Goal: Task Accomplishment & Management: Use online tool/utility

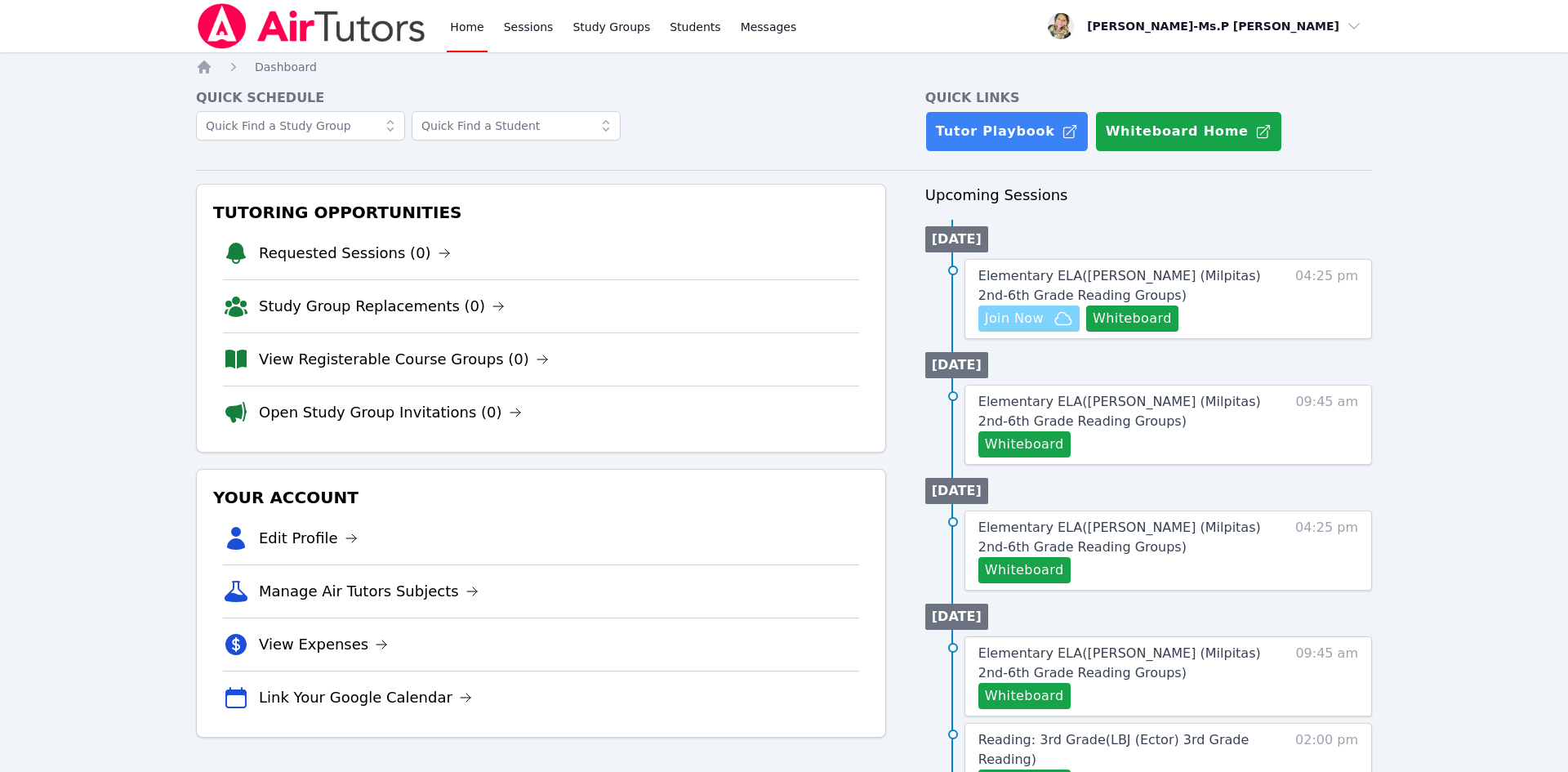
click at [1043, 315] on span "Join Now" at bounding box center [1029, 318] width 89 height 20
click at [1156, 264] on div "Elementary ELA ( [PERSON_NAME] (Milpitas) 2nd-6th Grade Reading Groups ) Hidden…" at bounding box center [1168, 298] width 407 height 80
click at [1162, 275] on span "Elementary ELA ( [PERSON_NAME] (Milpitas) 2nd-6th Grade Reading Groups )" at bounding box center [1120, 284] width 283 height 35
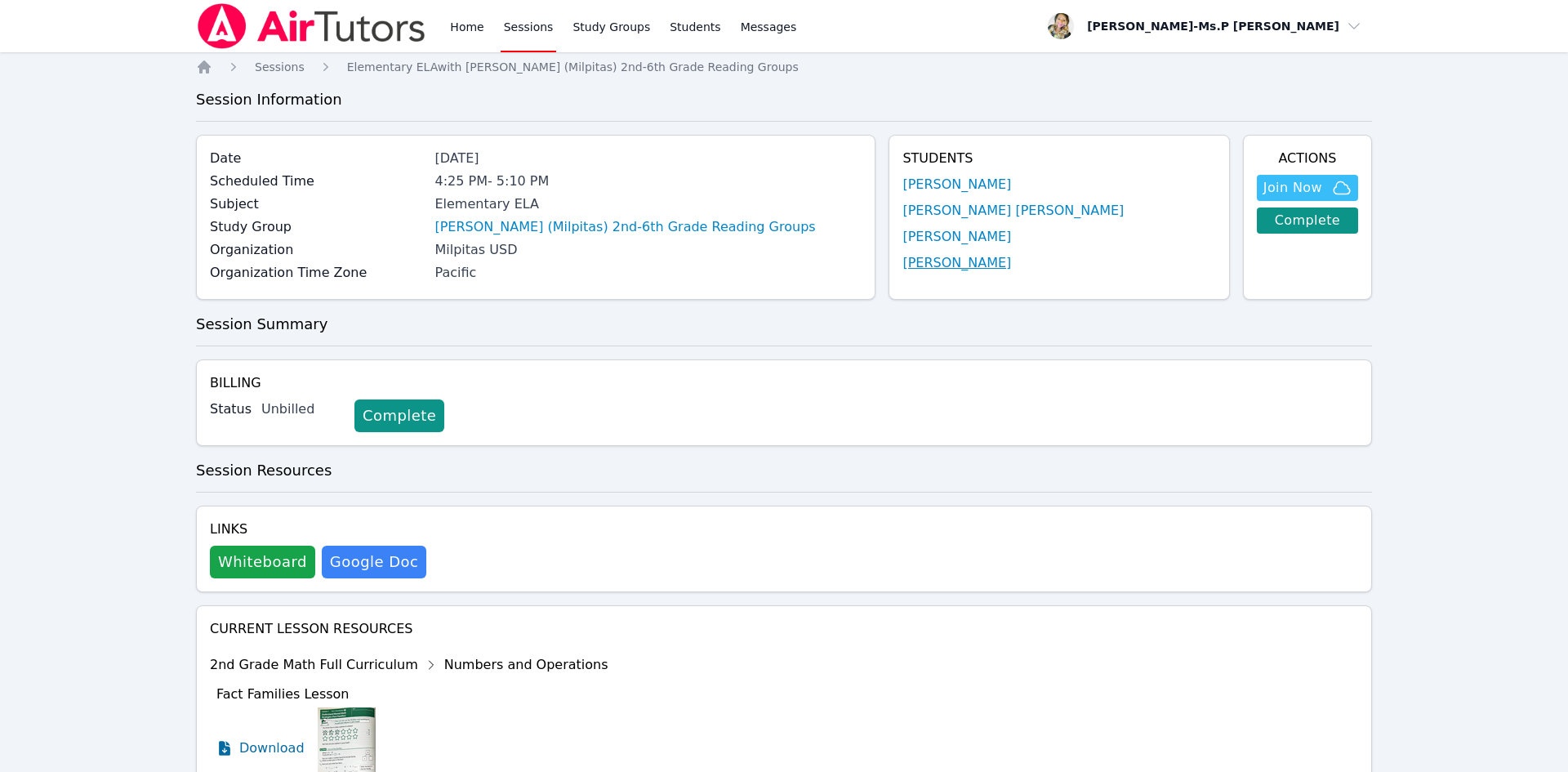
click at [995, 260] on link "[PERSON_NAME]" at bounding box center [957, 263] width 108 height 20
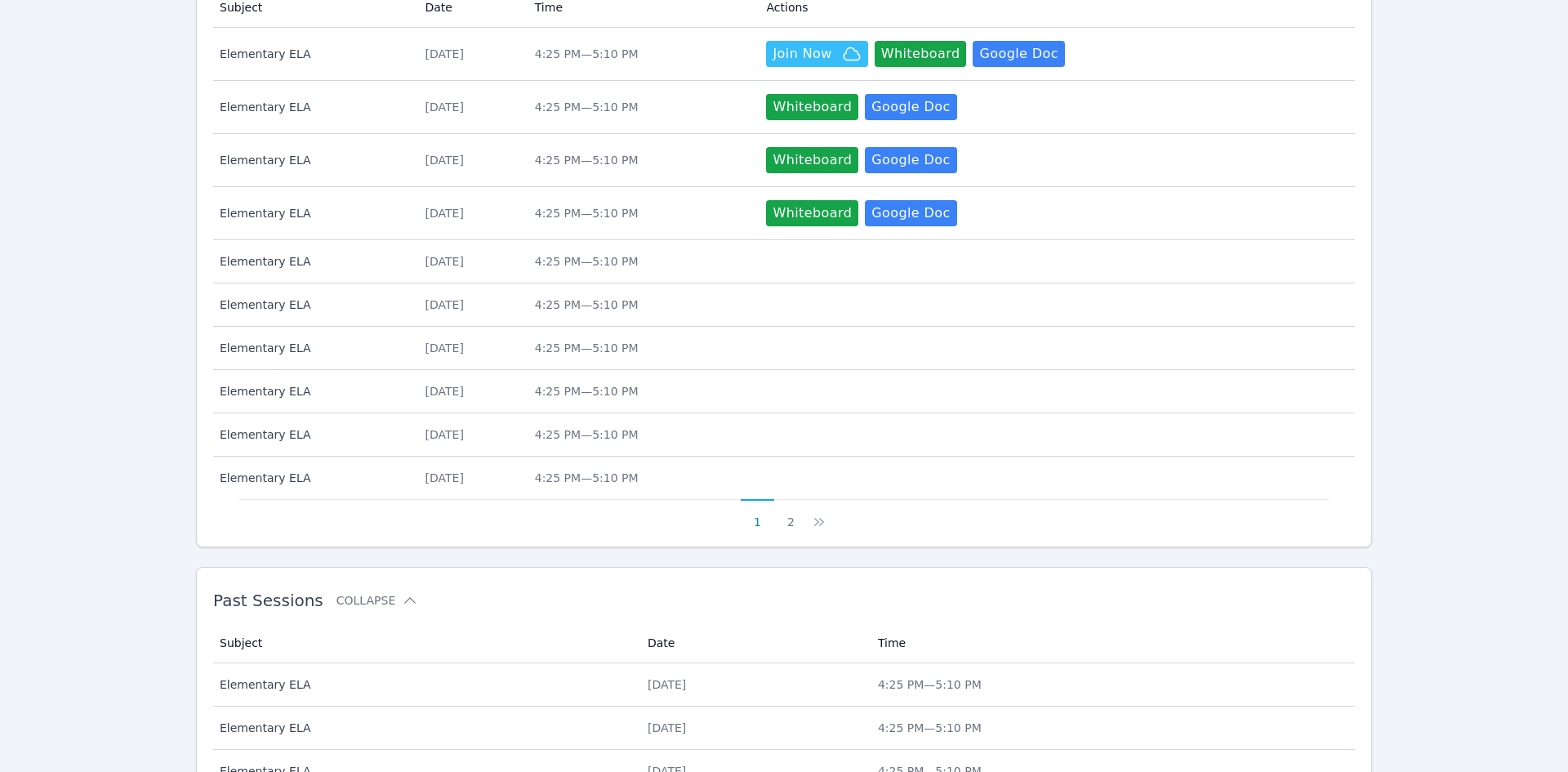
scroll to position [627, 0]
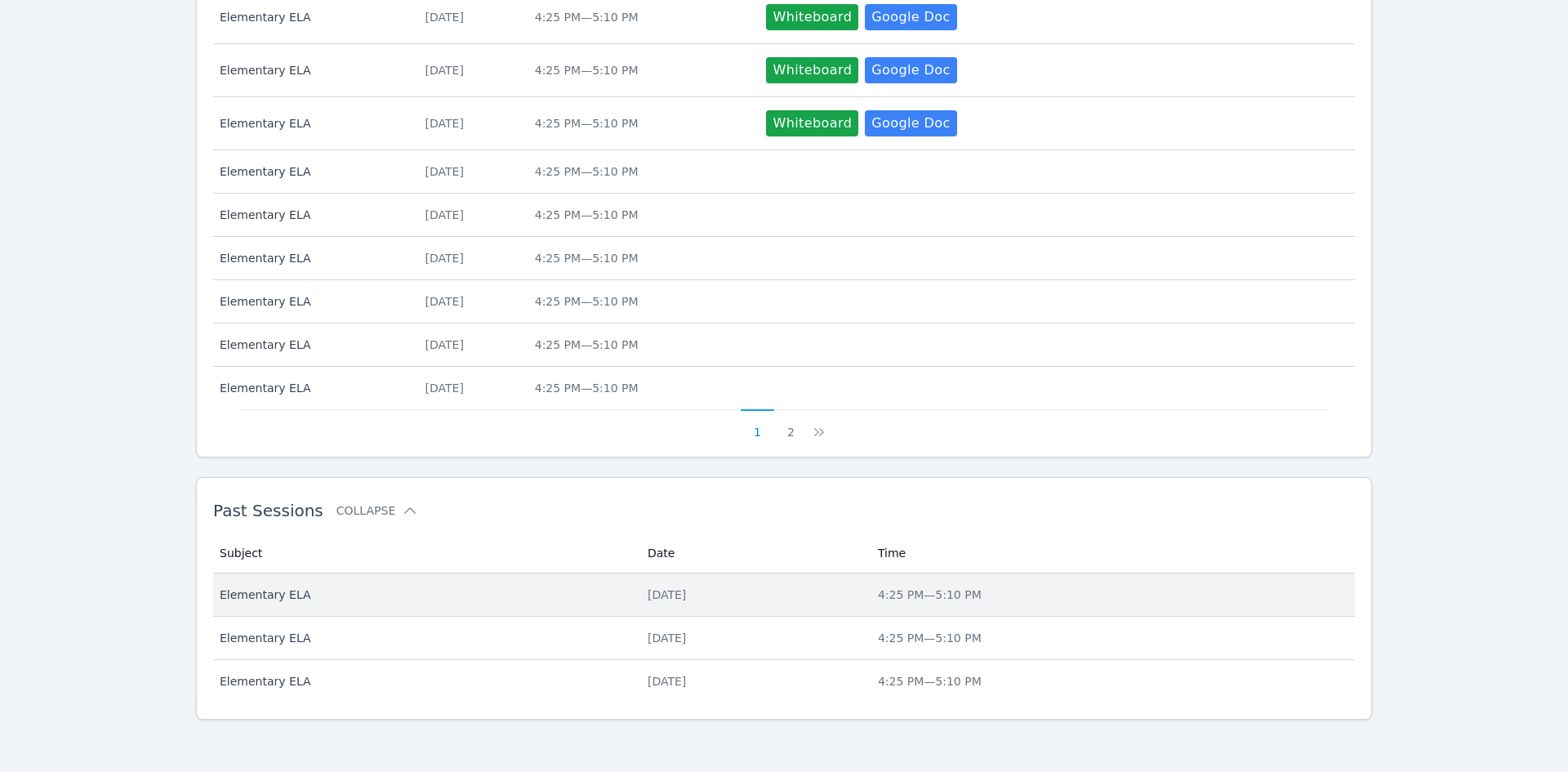
click at [272, 612] on td "Subject Elementary ELA" at bounding box center [425, 595] width 425 height 43
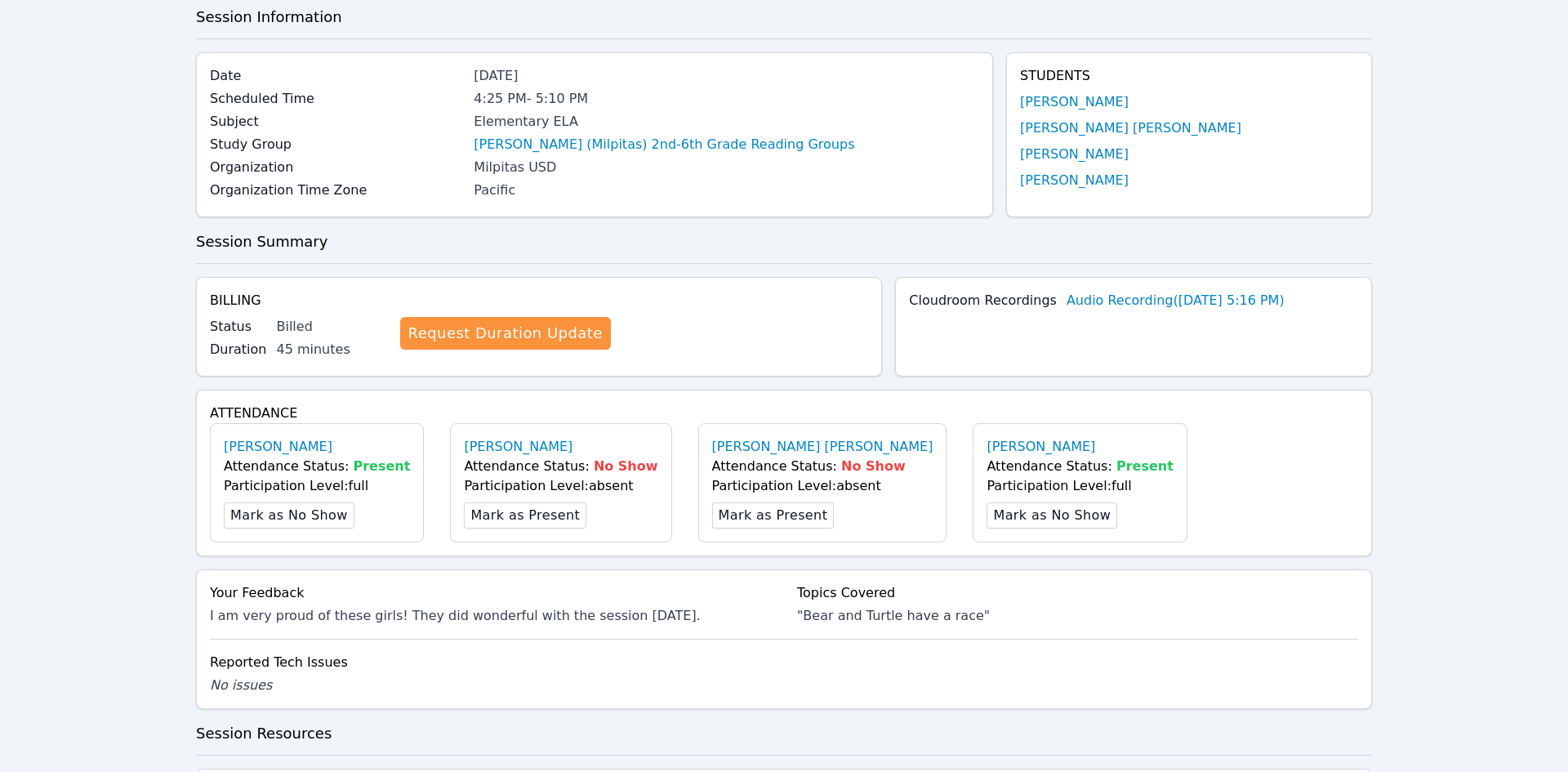
scroll to position [399, 0]
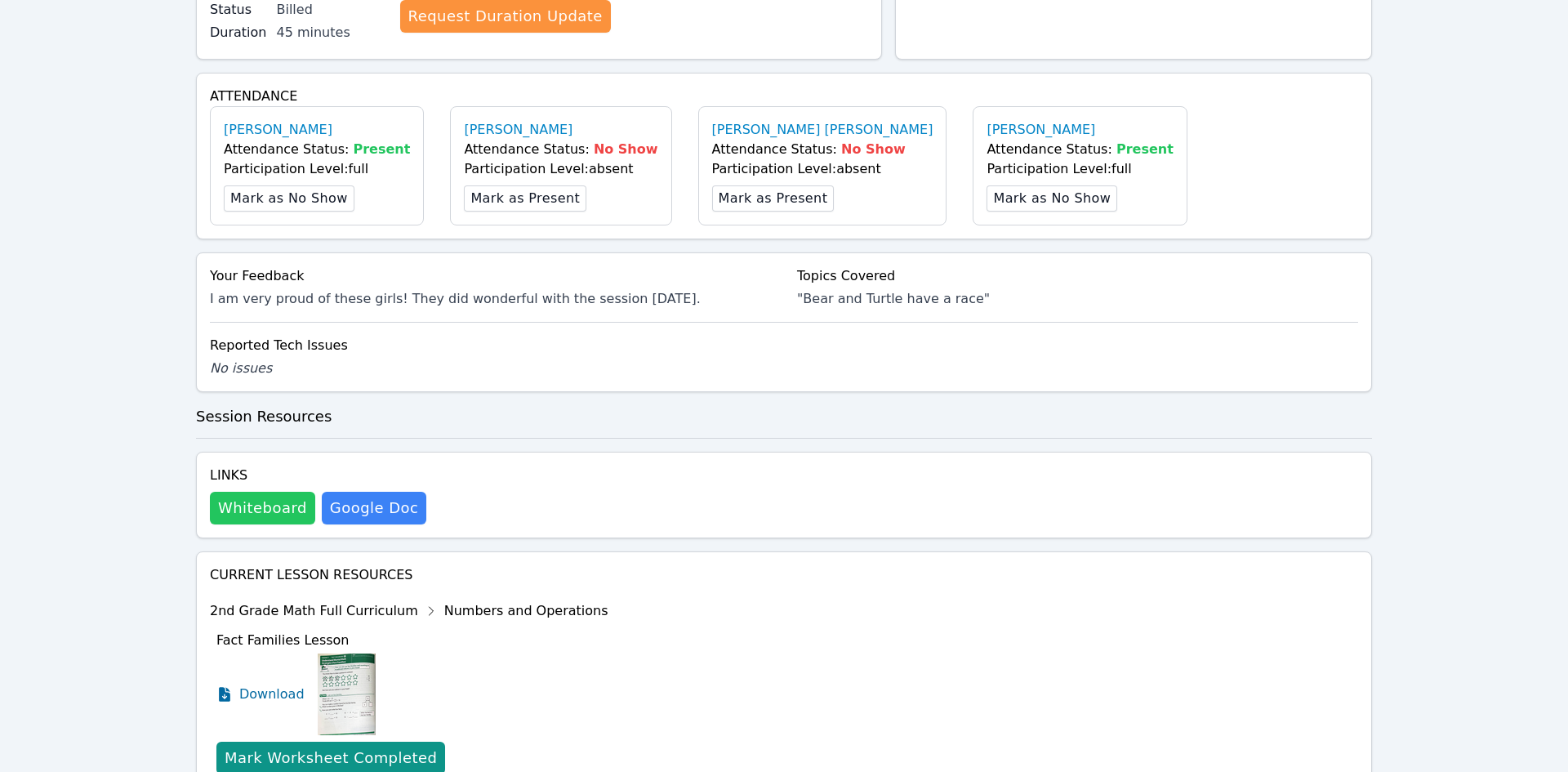
click at [260, 510] on button "Whiteboard" at bounding box center [263, 507] width 106 height 33
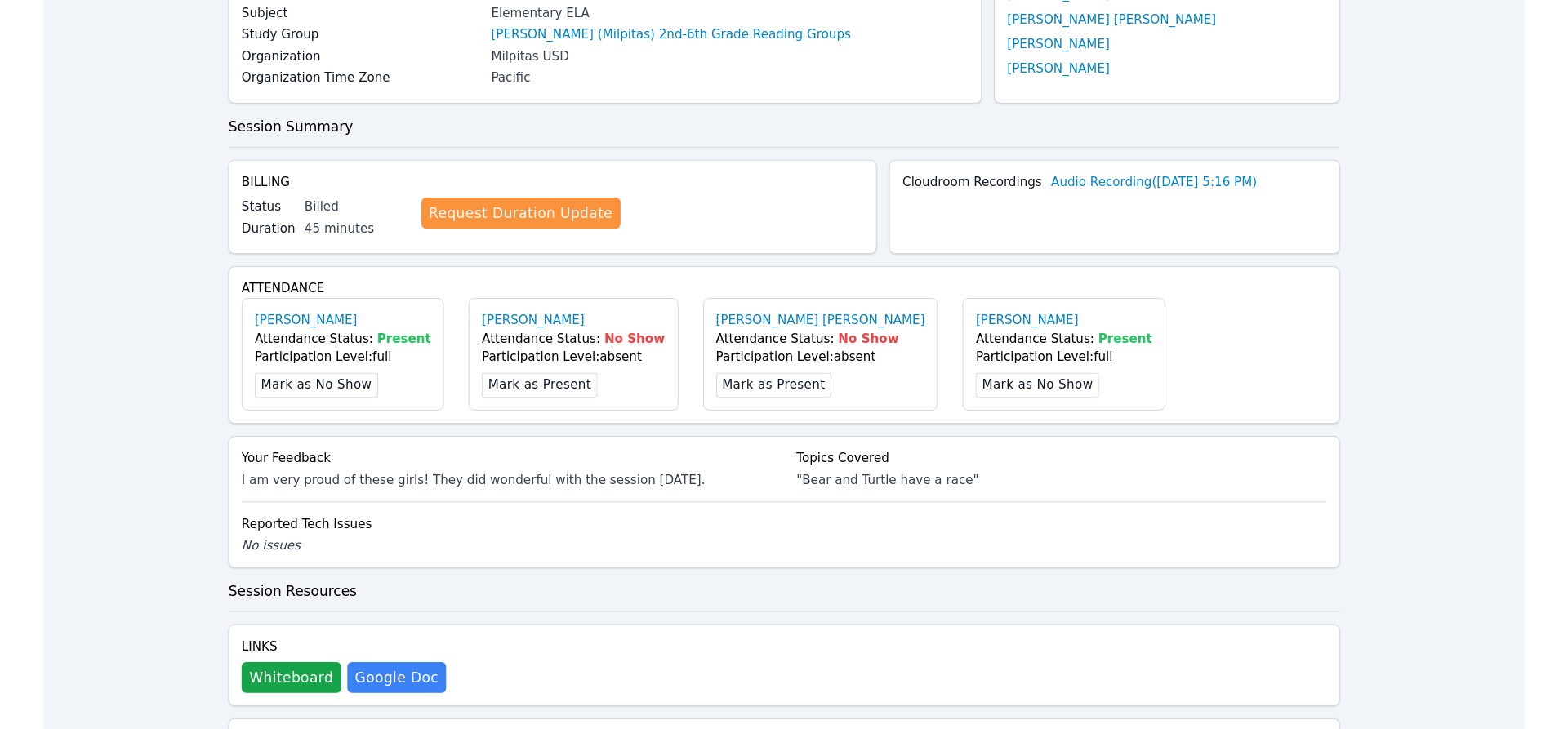
scroll to position [0, 0]
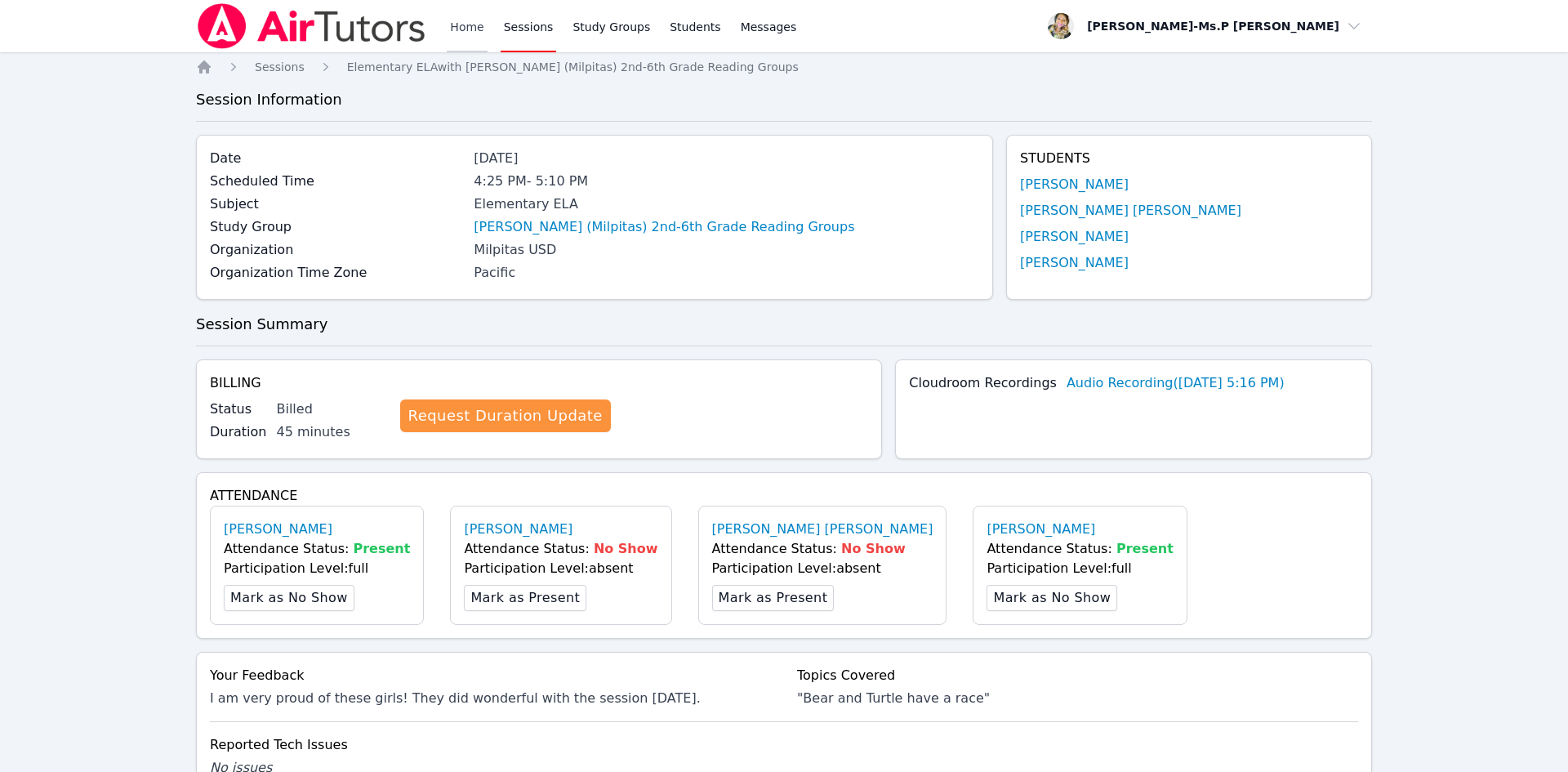
click at [462, 23] on link "Home" at bounding box center [466, 26] width 40 height 52
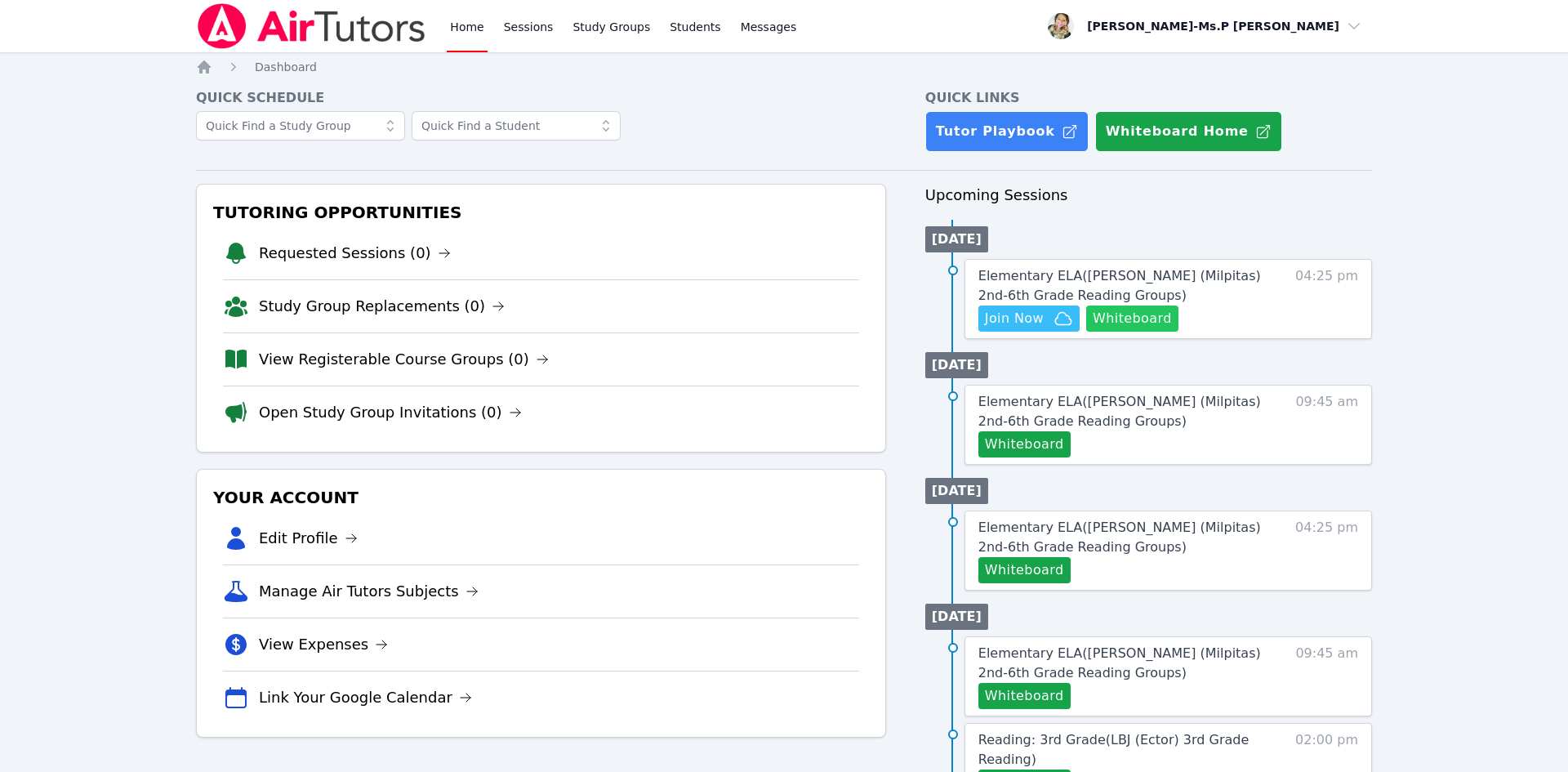
click at [1120, 320] on button "Whiteboard" at bounding box center [1132, 318] width 92 height 26
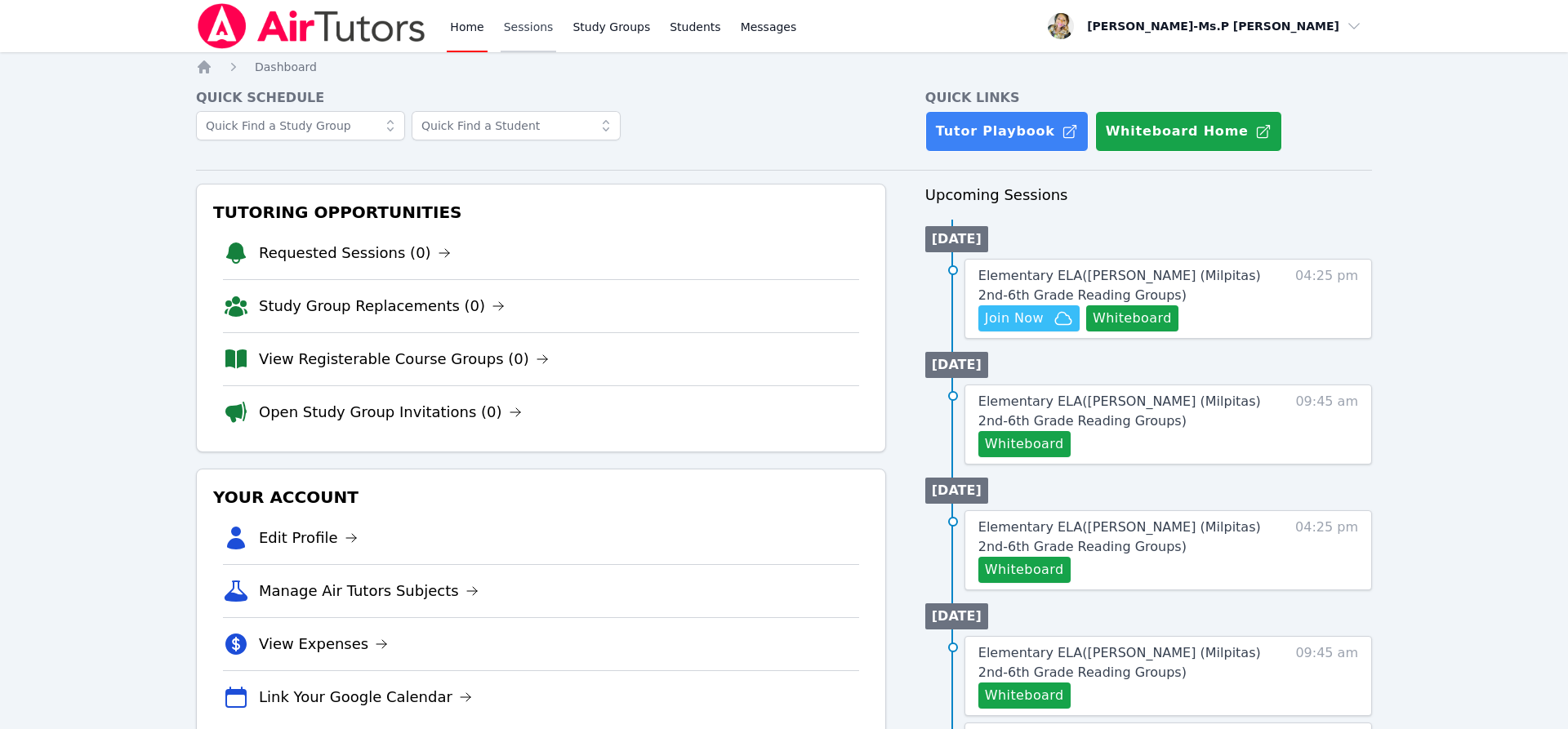
click at [538, 42] on link "Sessions" at bounding box center [529, 26] width 56 height 52
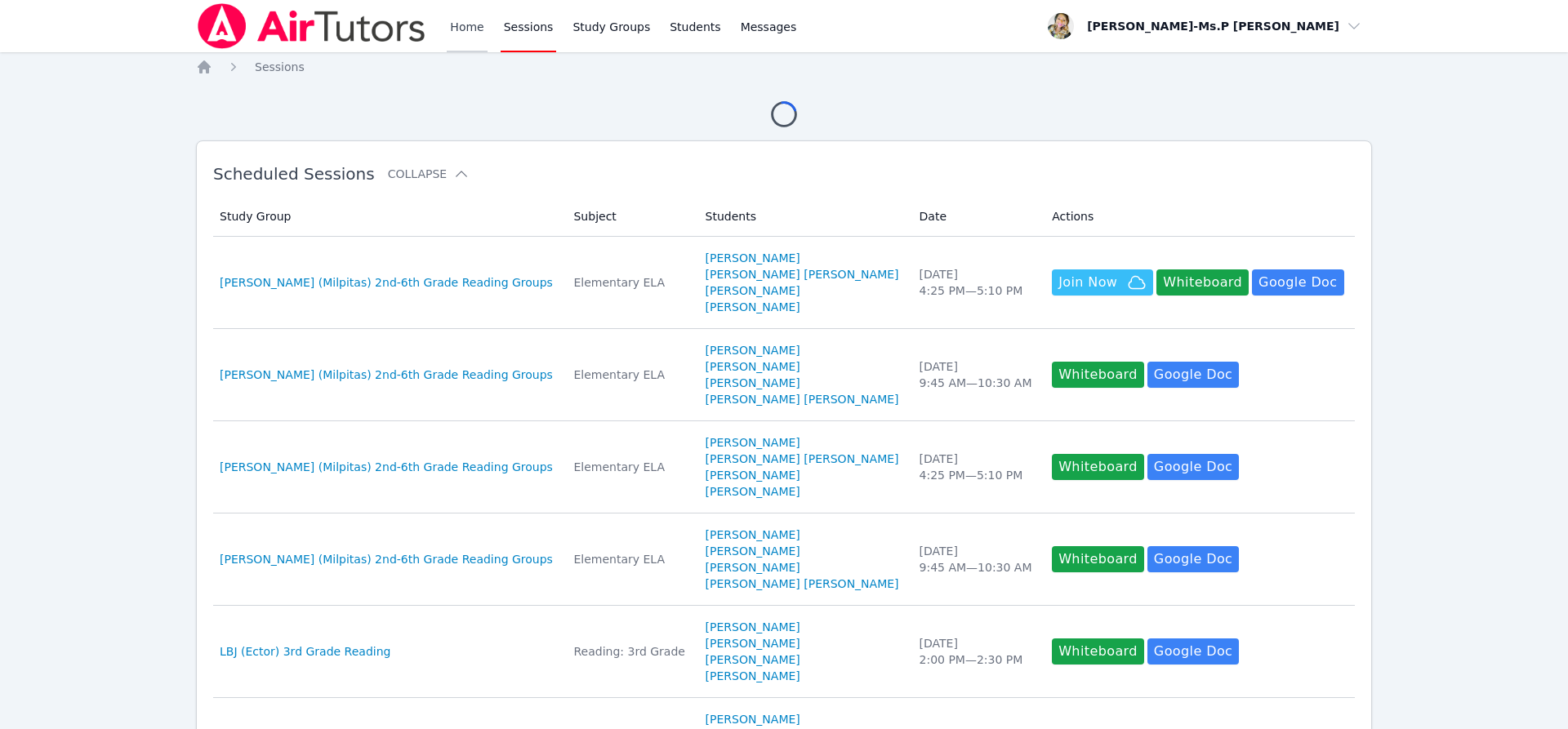
click at [479, 23] on link "Home" at bounding box center [466, 26] width 40 height 52
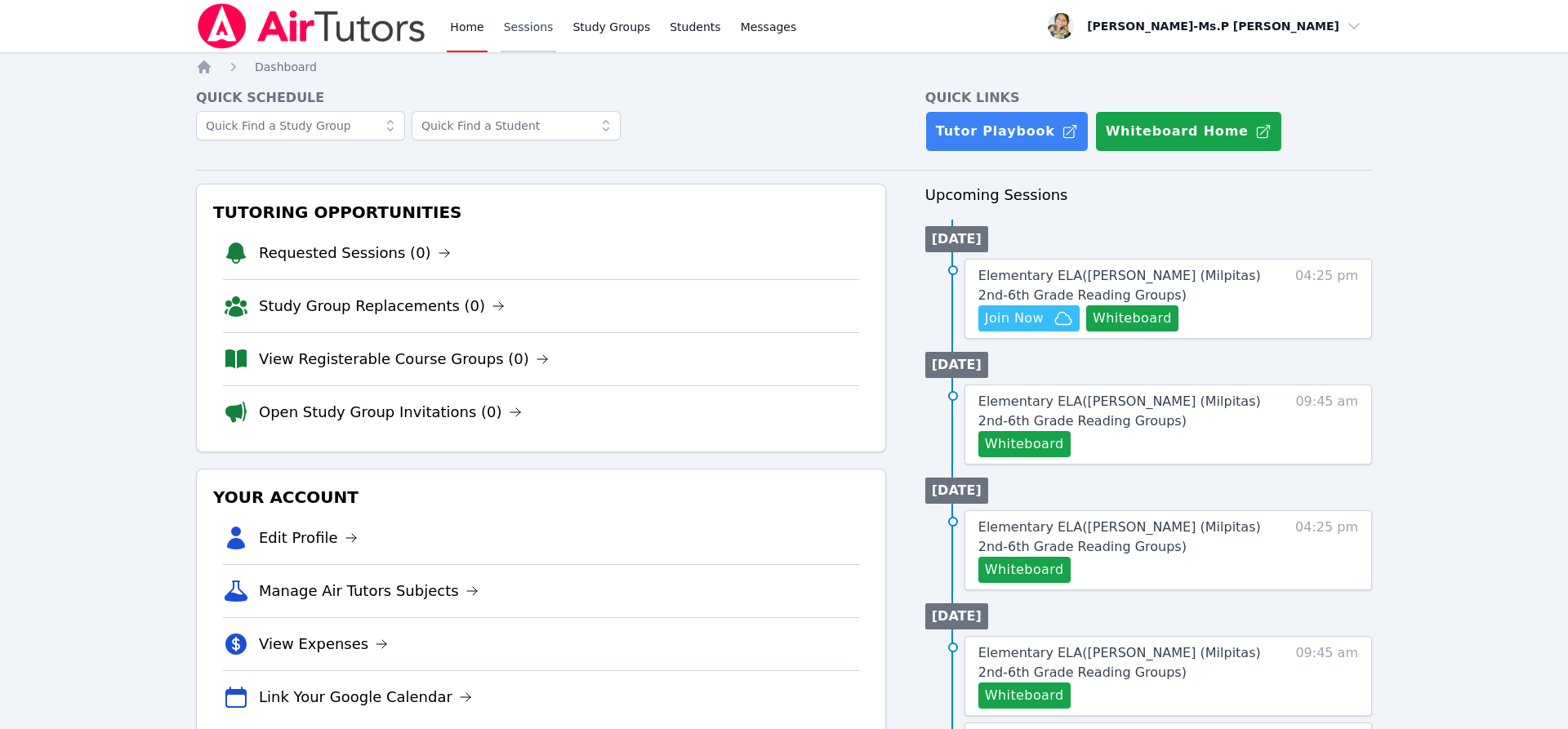
click at [531, 29] on link "Sessions" at bounding box center [529, 26] width 56 height 52
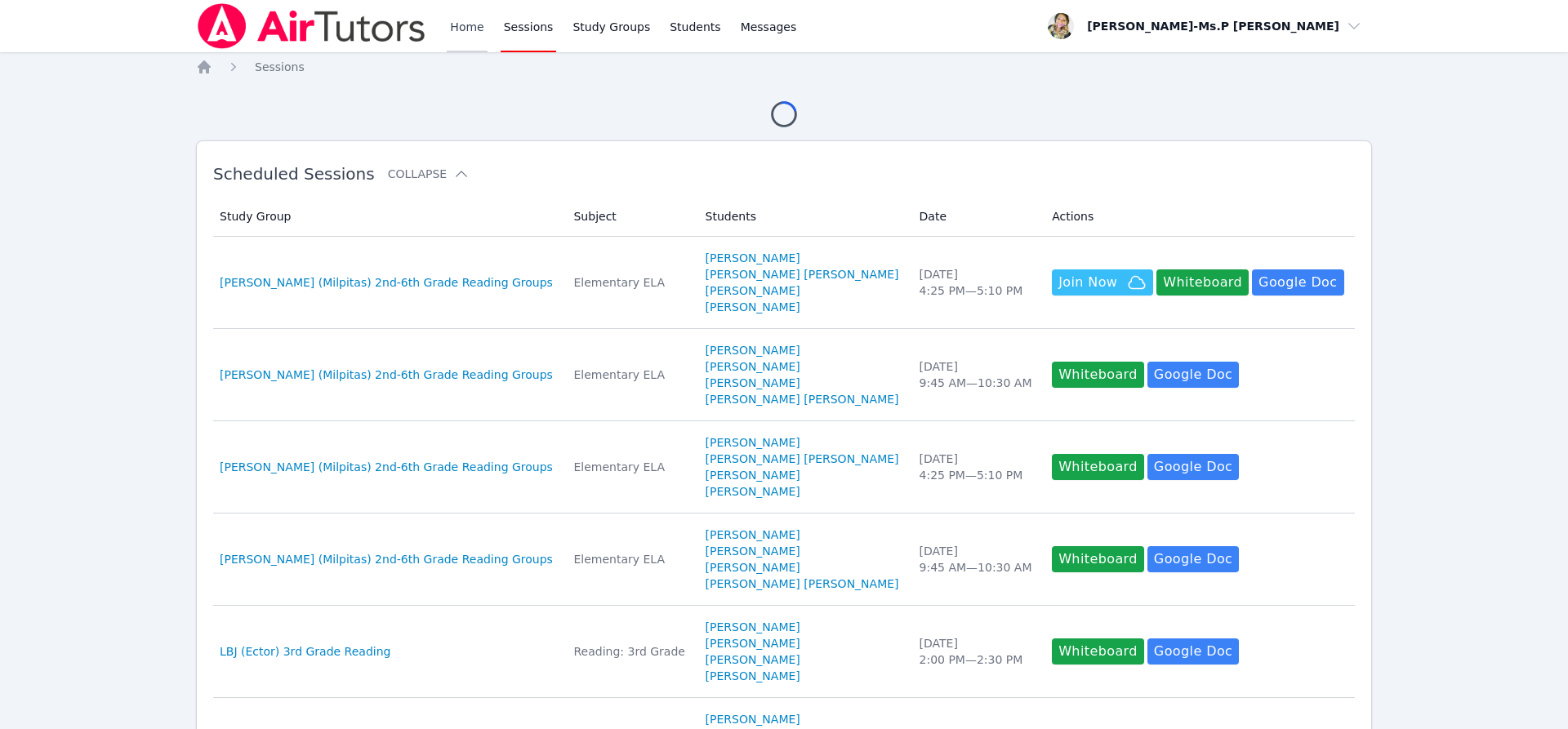
click at [472, 23] on link "Home" at bounding box center [466, 26] width 40 height 52
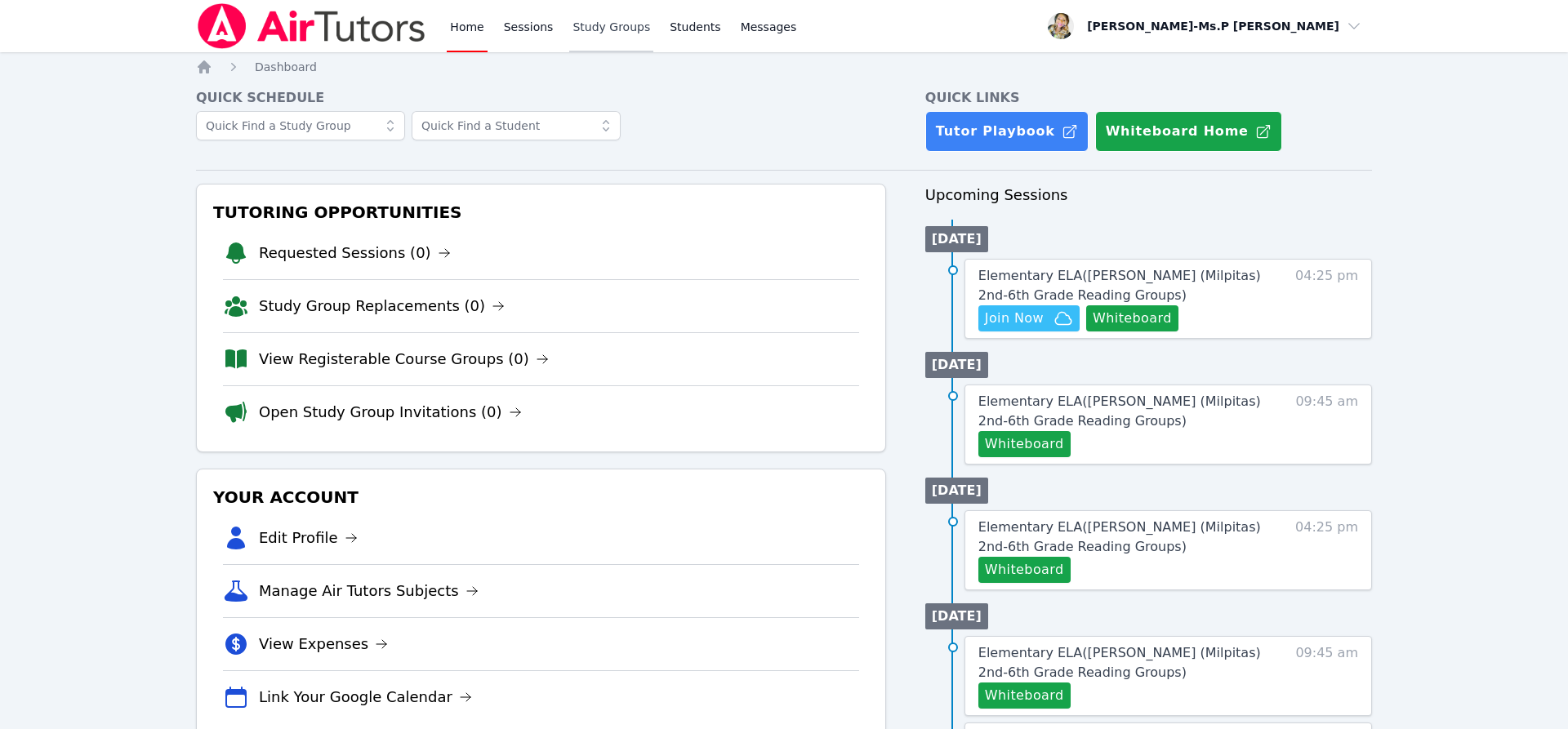
click at [592, 21] on link "Study Groups" at bounding box center [611, 26] width 84 height 52
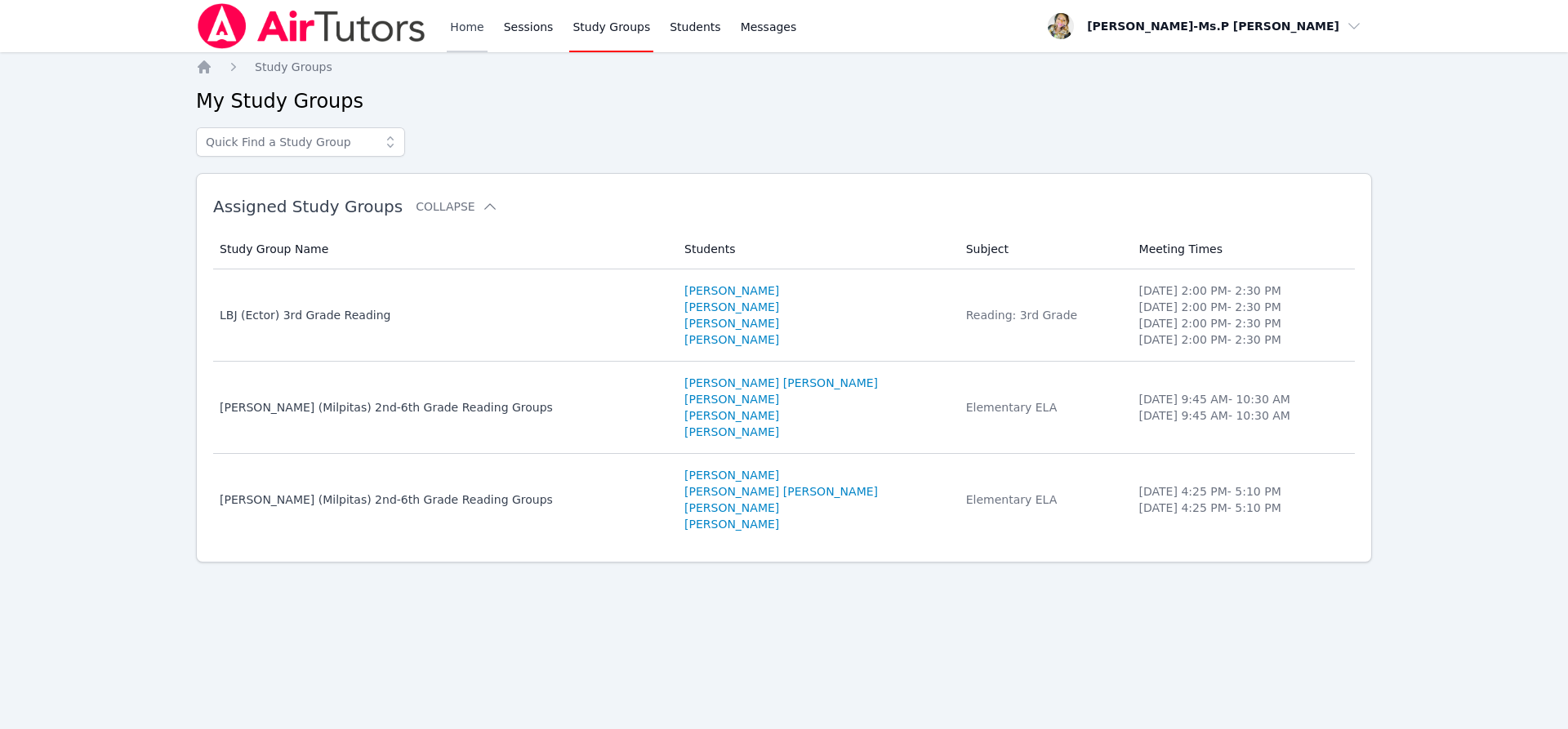
click at [464, 27] on link "Home" at bounding box center [466, 26] width 40 height 52
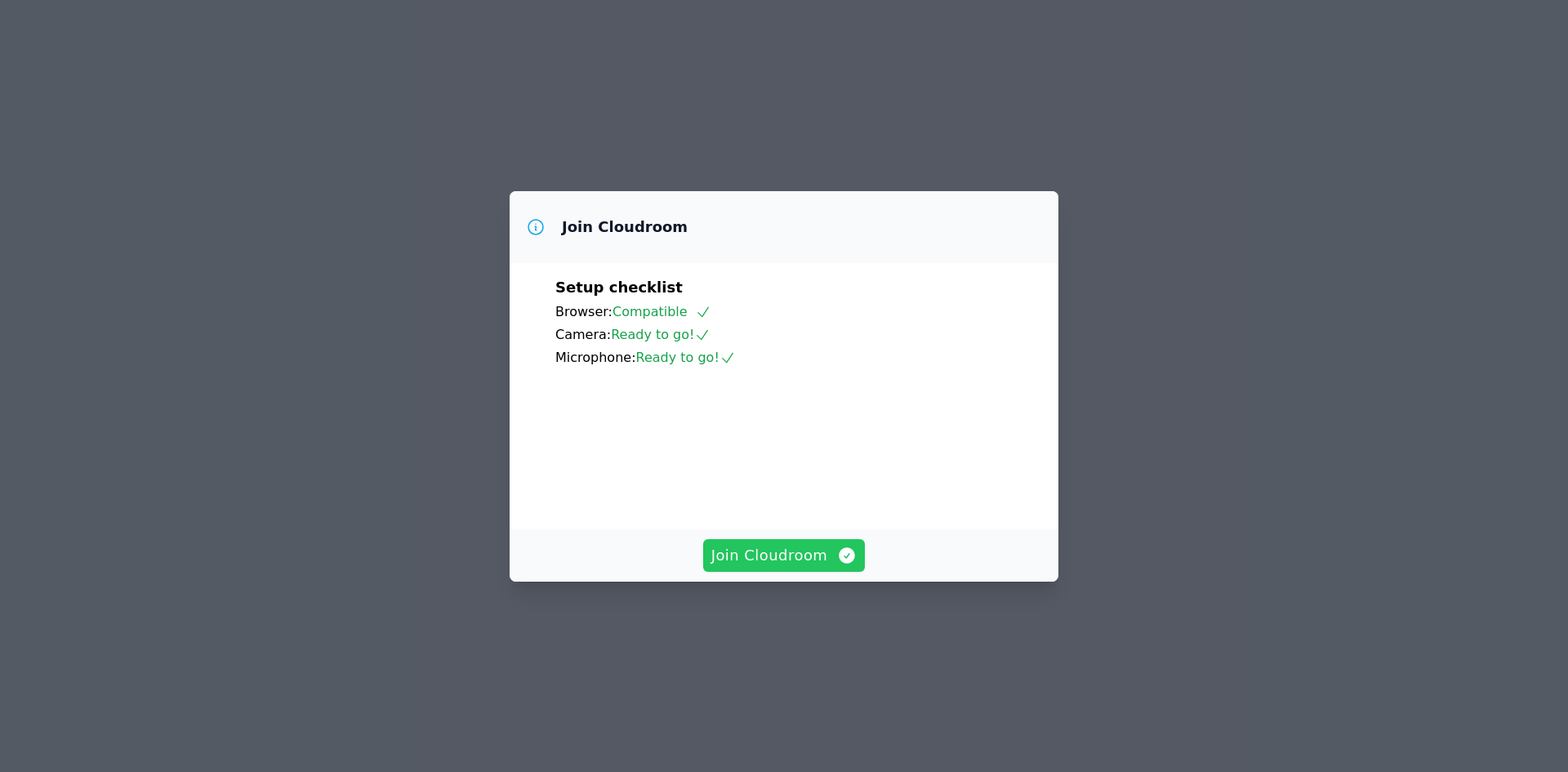
click at [748, 566] on span "Join Cloudroom" at bounding box center [784, 556] width 146 height 23
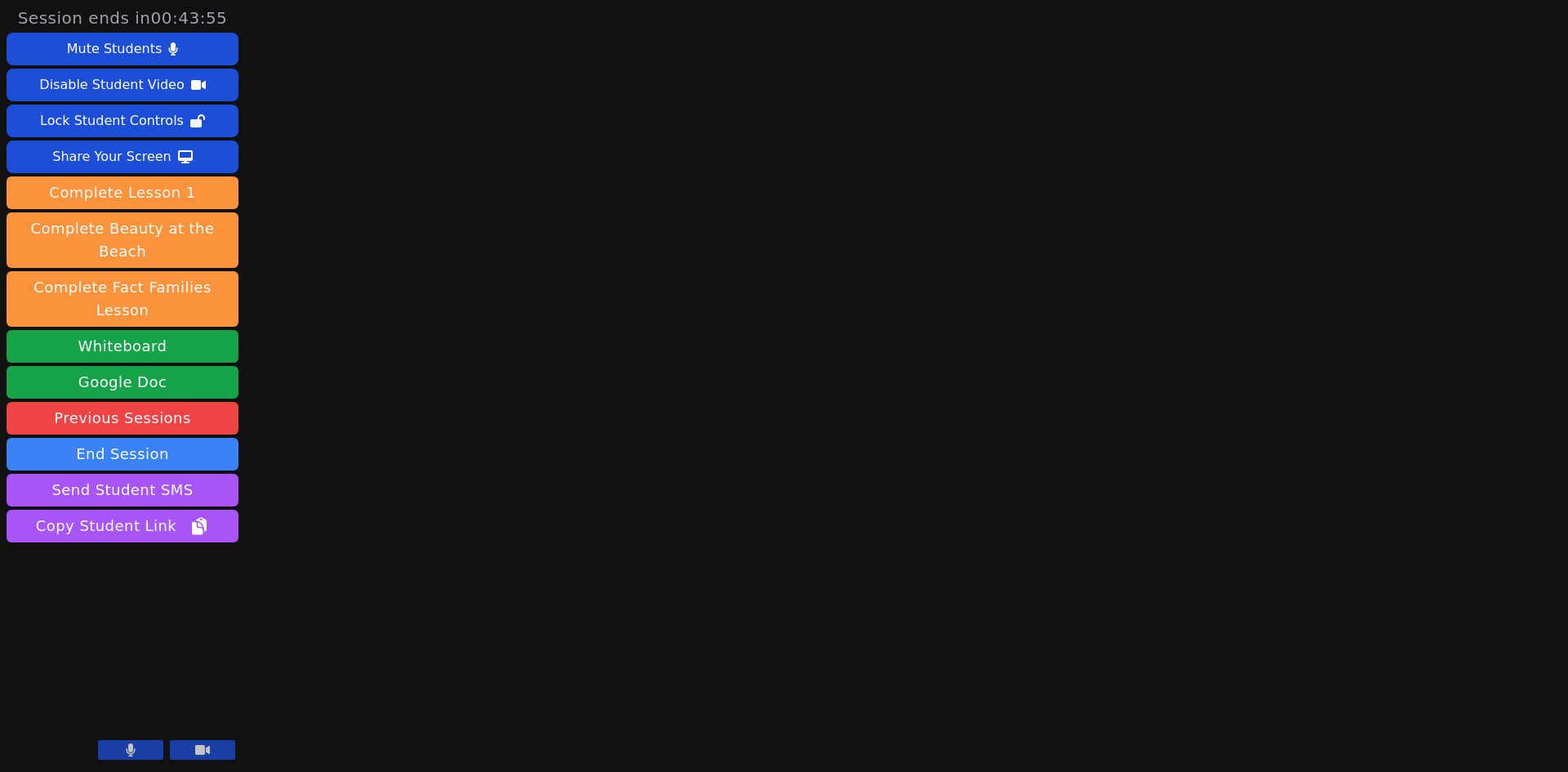
click at [141, 751] on button at bounding box center [131, 750] width 65 height 20
click at [141, 149] on div "Share Your Screen" at bounding box center [111, 157] width 119 height 26
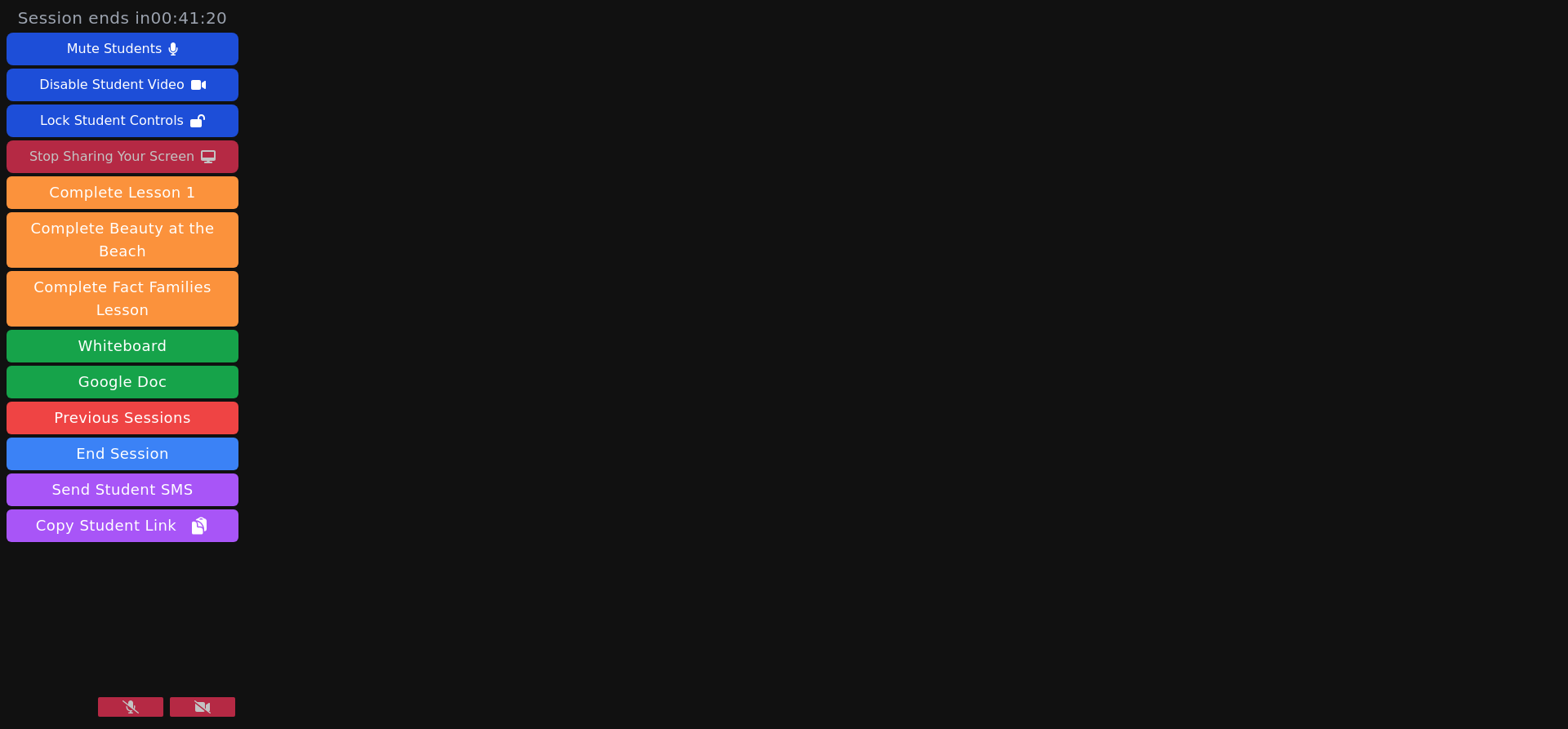
click at [213, 706] on button at bounding box center [202, 707] width 65 height 20
click at [198, 707] on icon at bounding box center [202, 707] width 14 height 10
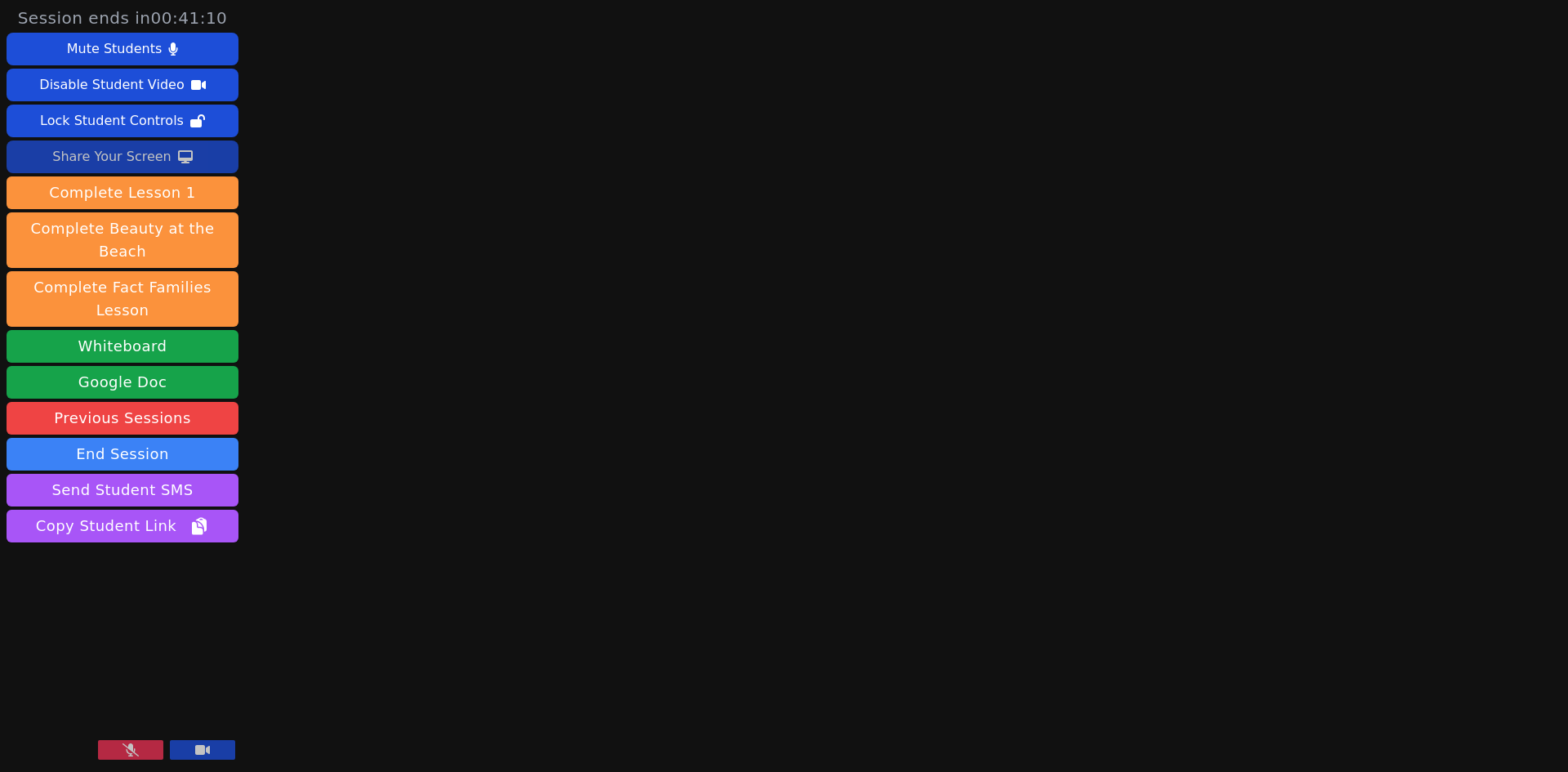
click at [124, 155] on div "Share Your Screen" at bounding box center [111, 157] width 119 height 26
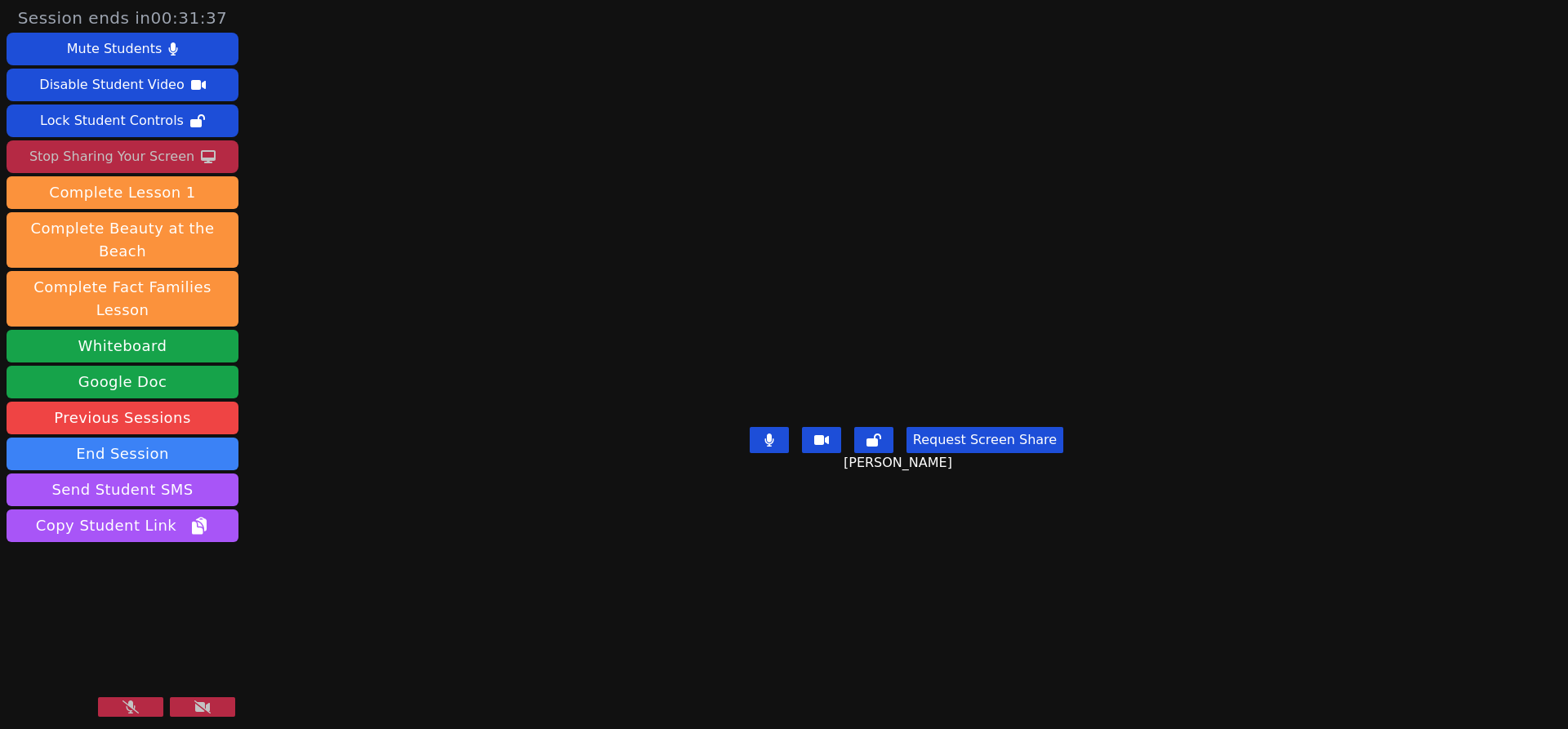
click at [135, 702] on icon at bounding box center [131, 707] width 16 height 13
click at [772, 446] on icon at bounding box center [769, 440] width 10 height 13
click at [775, 446] on icon at bounding box center [770, 440] width 16 height 13
click at [780, 454] on button at bounding box center [770, 439] width 39 height 26
click at [775, 446] on icon at bounding box center [770, 440] width 16 height 13
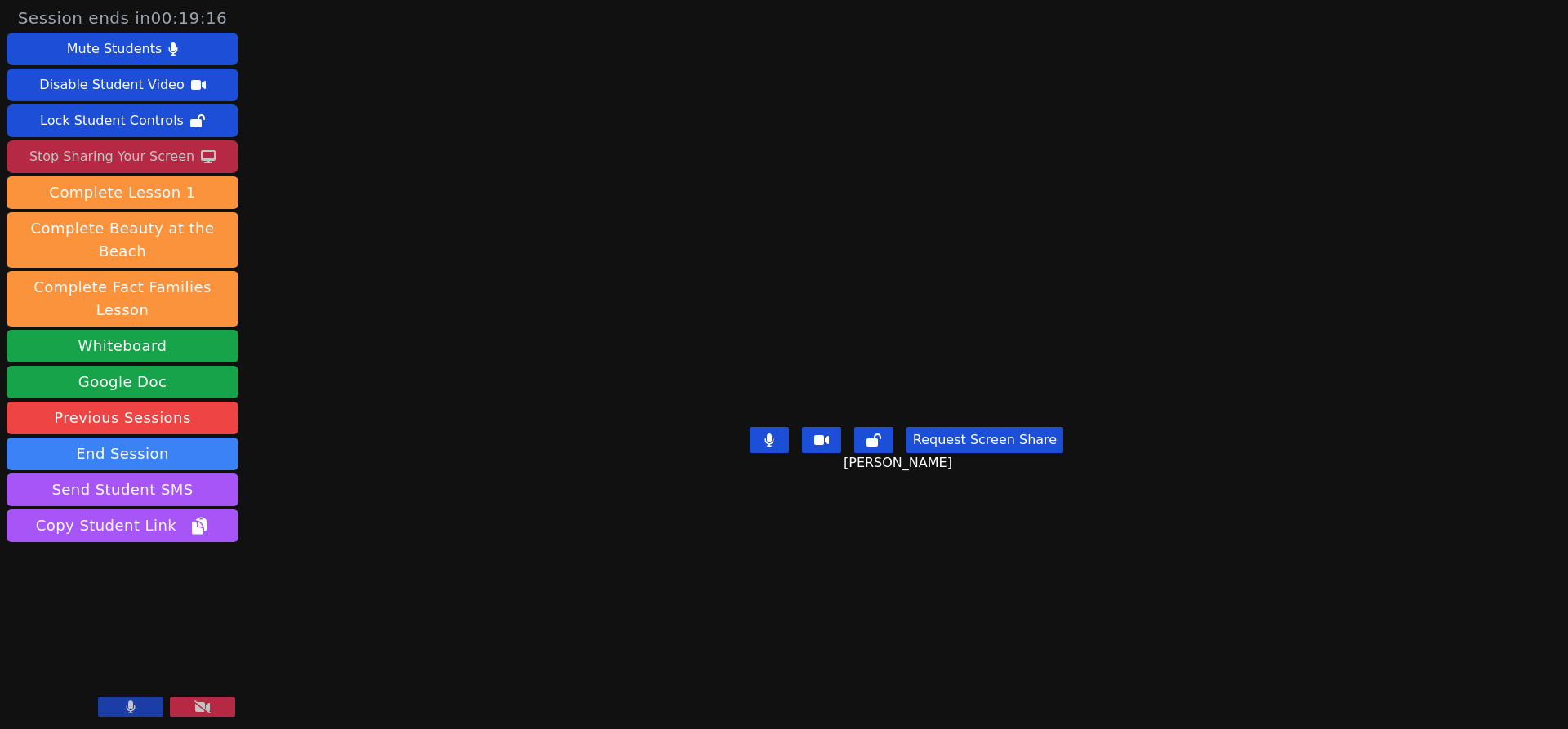
click at [771, 454] on button at bounding box center [770, 439] width 39 height 26
click at [777, 446] on icon at bounding box center [770, 440] width 16 height 13
click at [131, 702] on icon at bounding box center [131, 707] width 9 height 13
click at [135, 708] on icon at bounding box center [131, 707] width 16 height 13
click at [111, 710] on button at bounding box center [131, 707] width 65 height 20
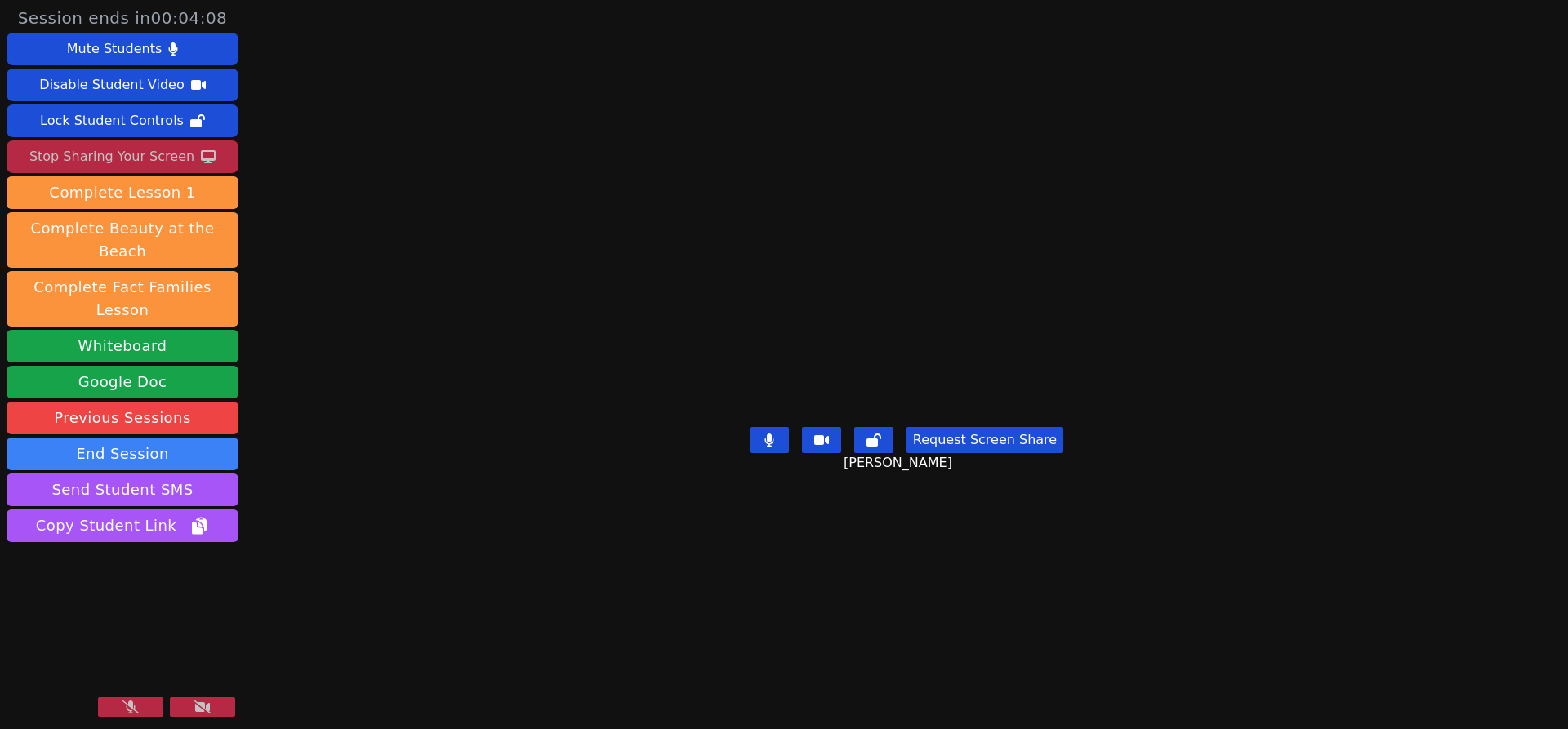
click at [117, 713] on button at bounding box center [131, 707] width 65 height 20
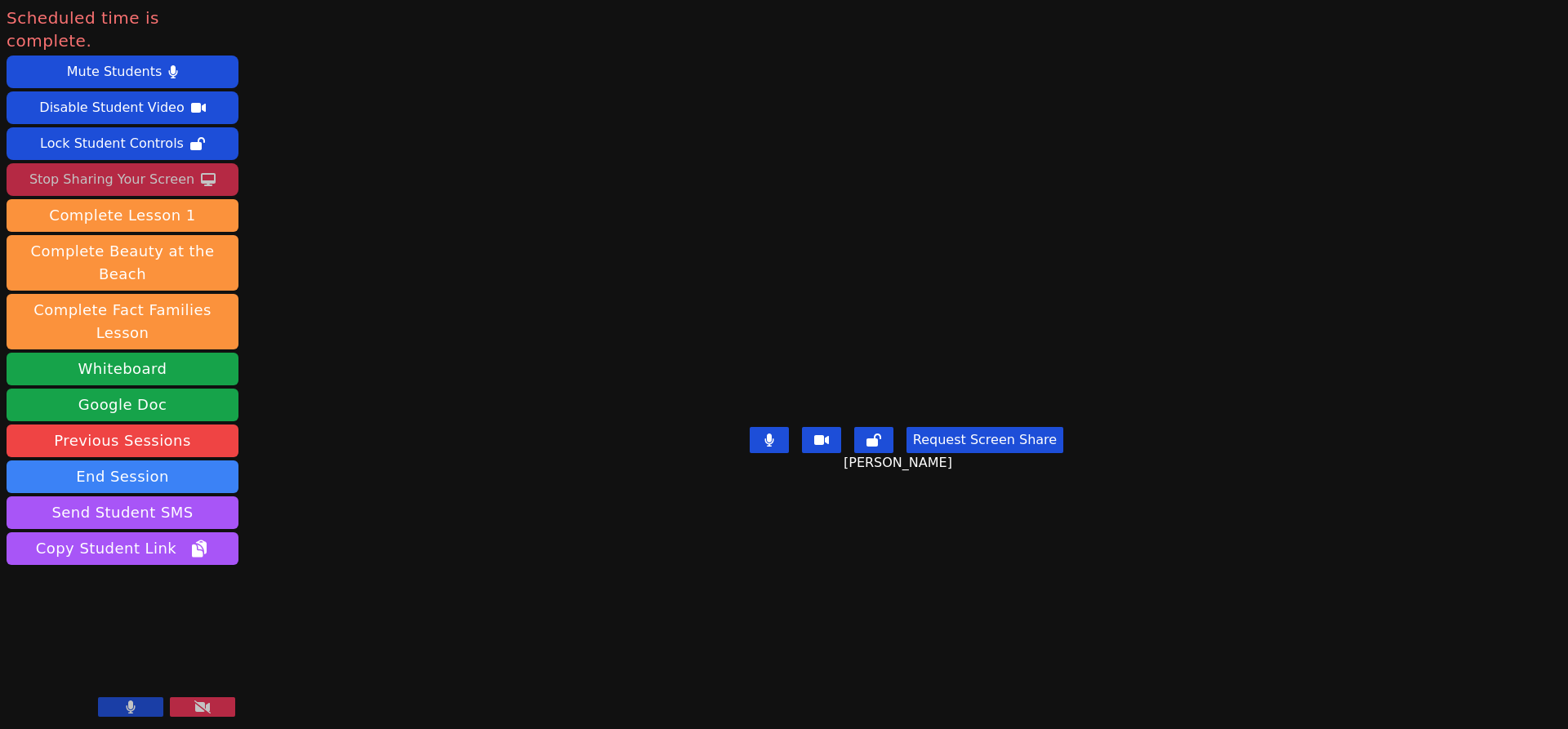
click at [187, 707] on button at bounding box center [202, 707] width 65 height 20
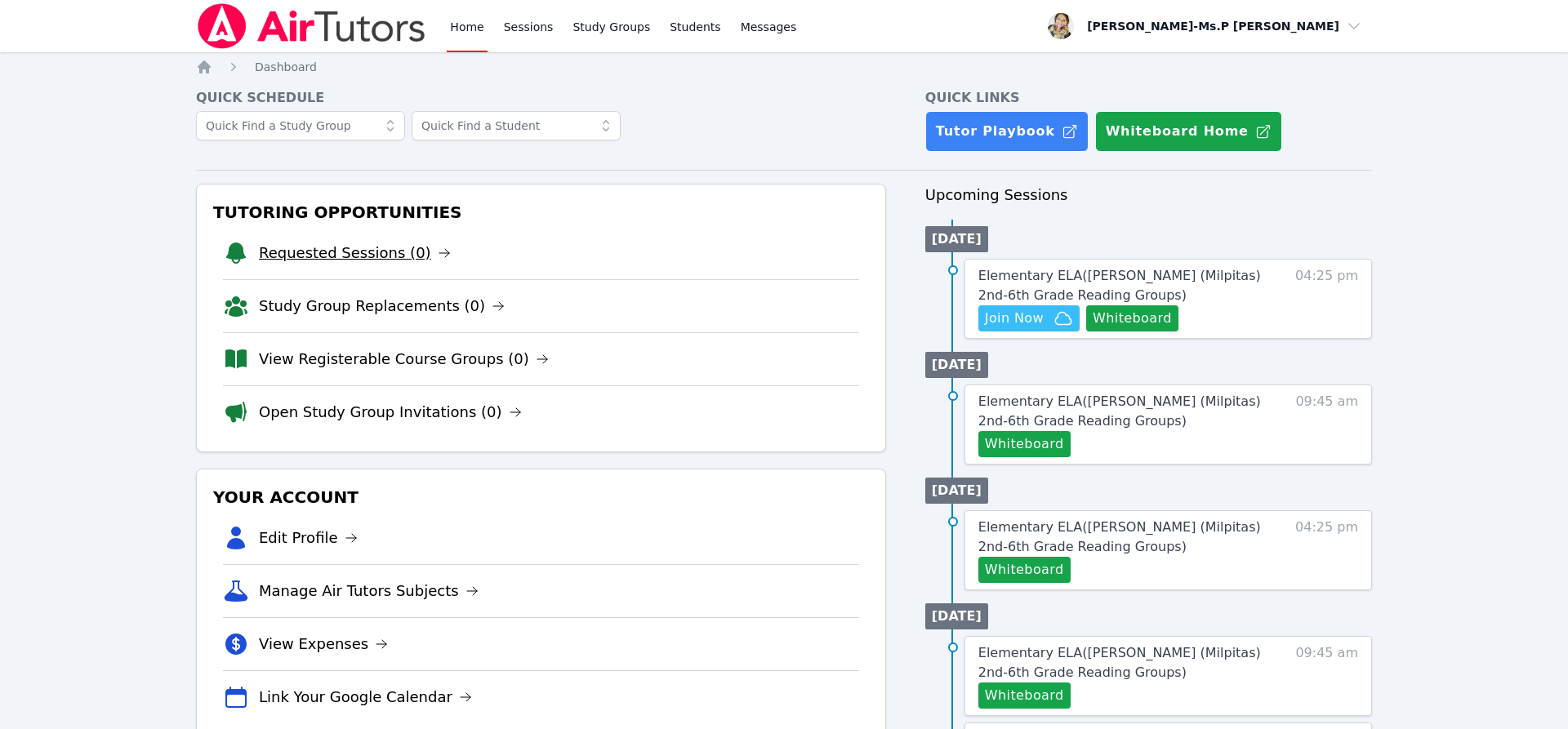
click at [358, 248] on link "Requested Sessions (0)" at bounding box center [354, 253] width 192 height 23
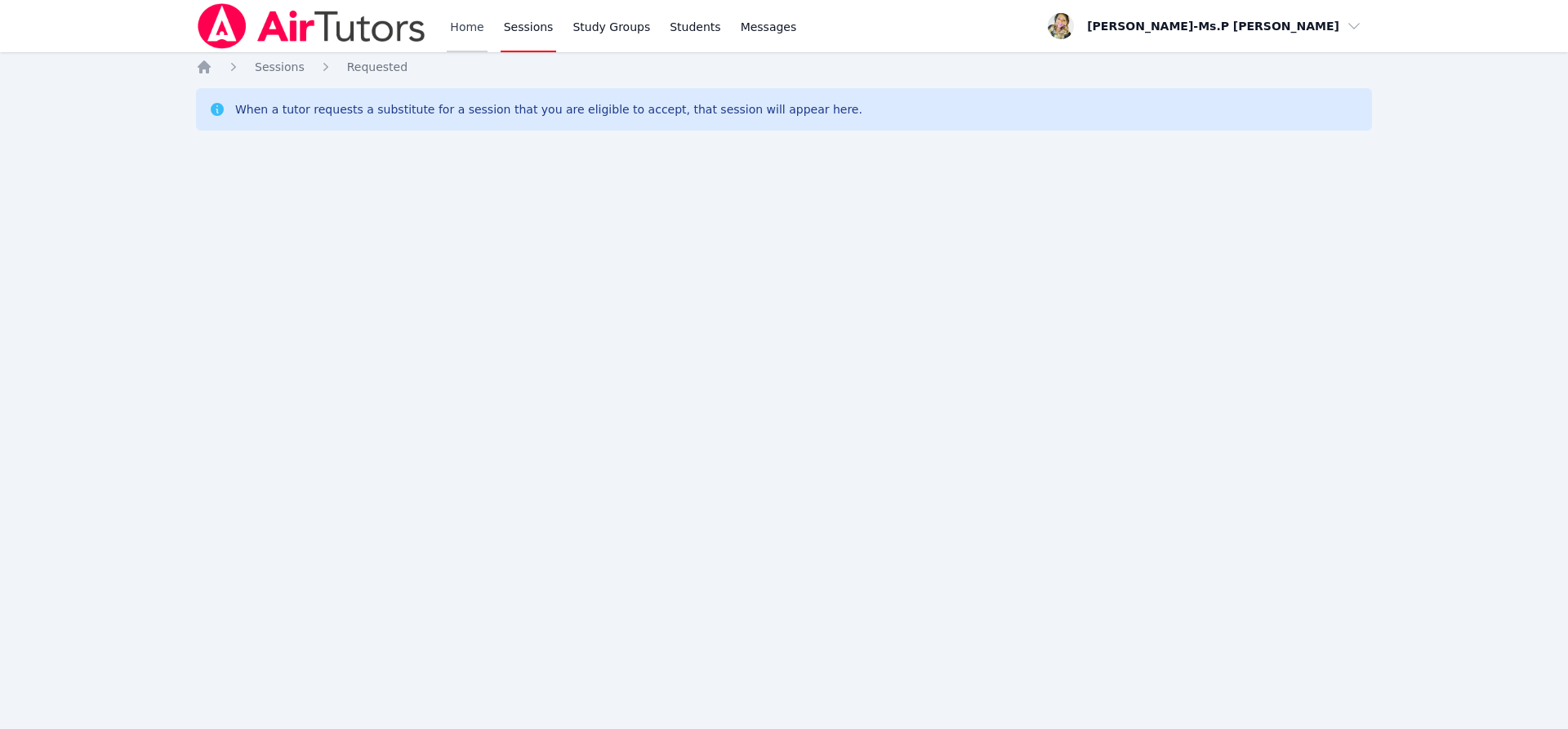
click at [457, 36] on link "Home" at bounding box center [466, 26] width 40 height 52
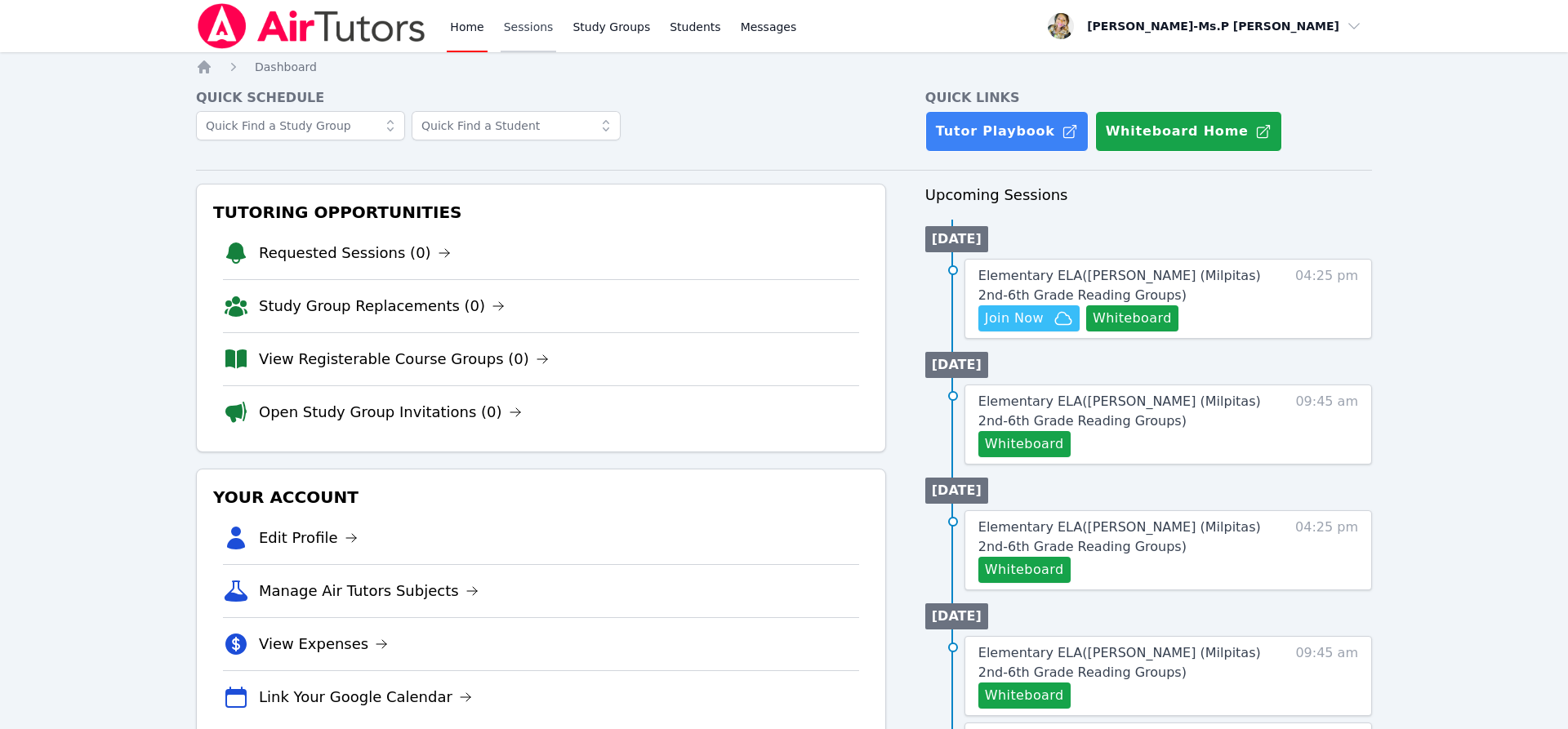
click at [541, 23] on link "Sessions" at bounding box center [529, 26] width 56 height 52
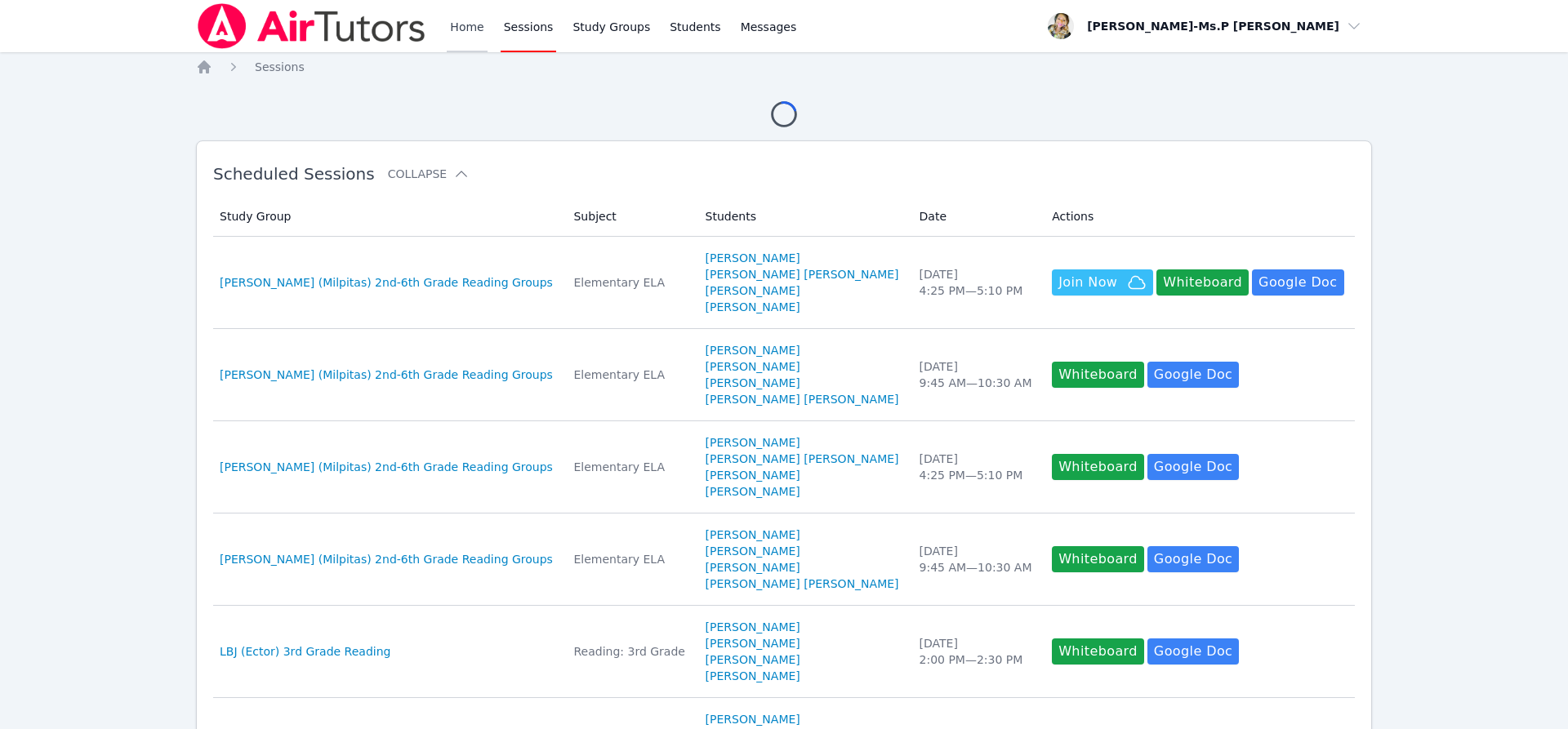
click at [468, 21] on link "Home" at bounding box center [466, 26] width 40 height 52
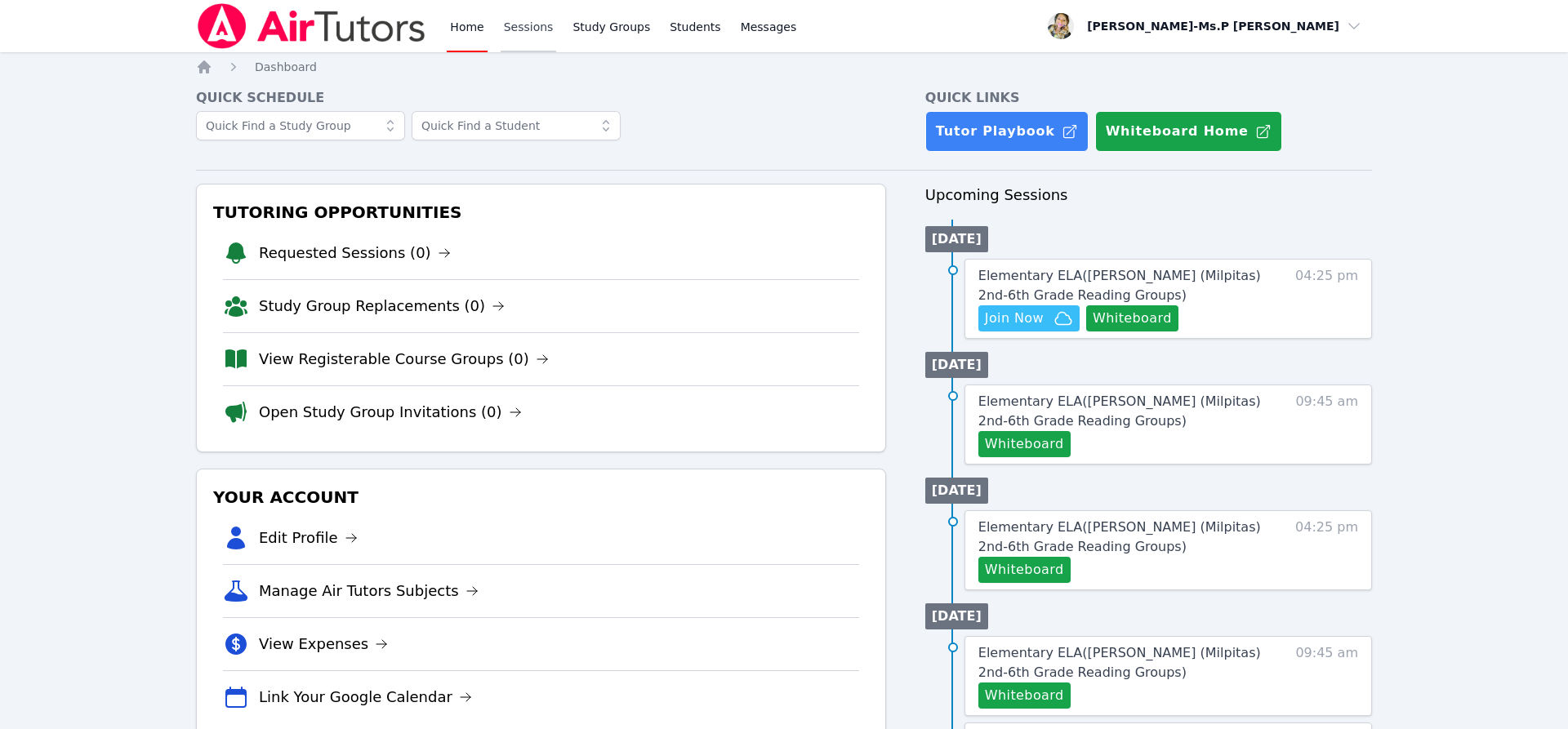
click at [512, 41] on link "Sessions" at bounding box center [529, 26] width 56 height 52
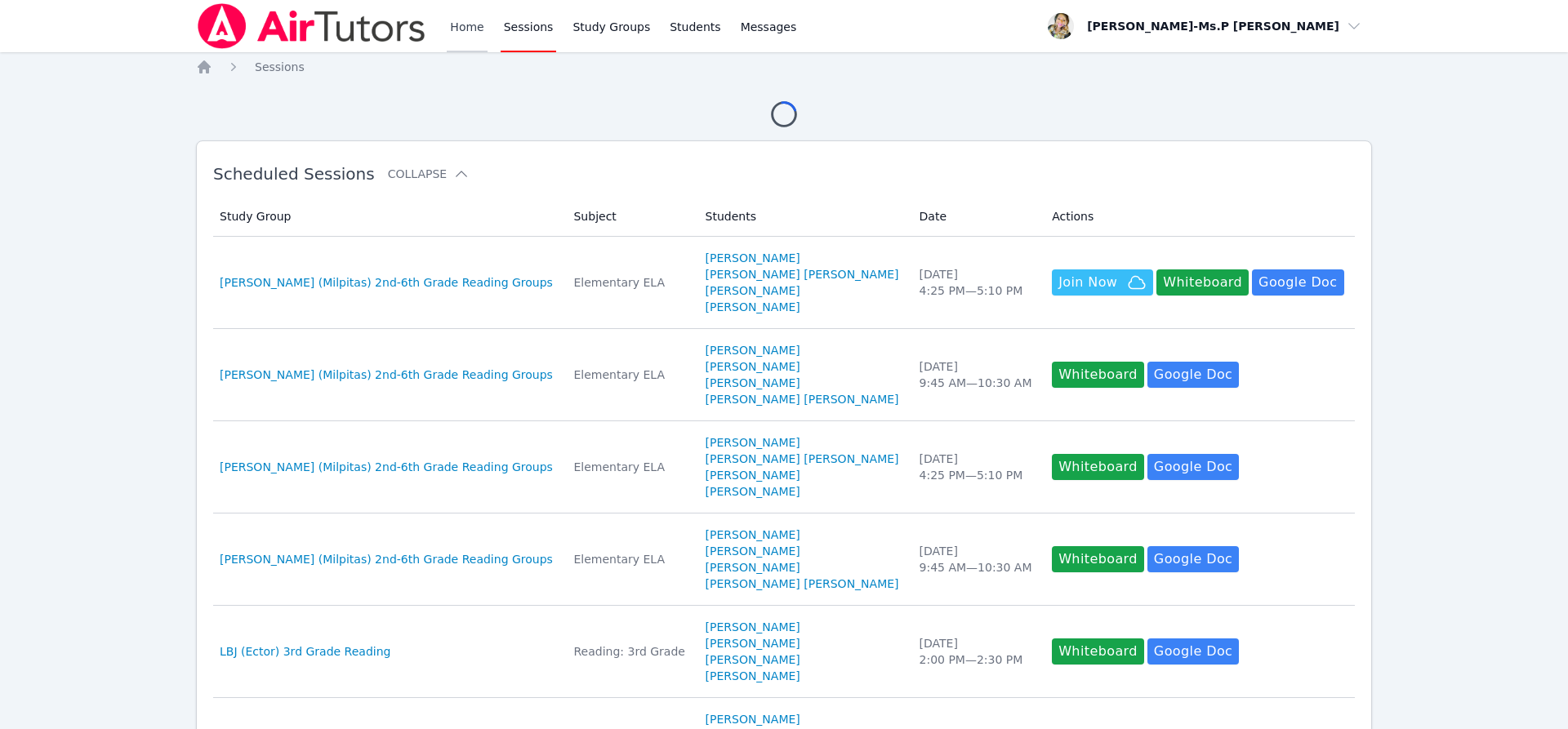
click at [457, 47] on link "Home" at bounding box center [466, 26] width 40 height 52
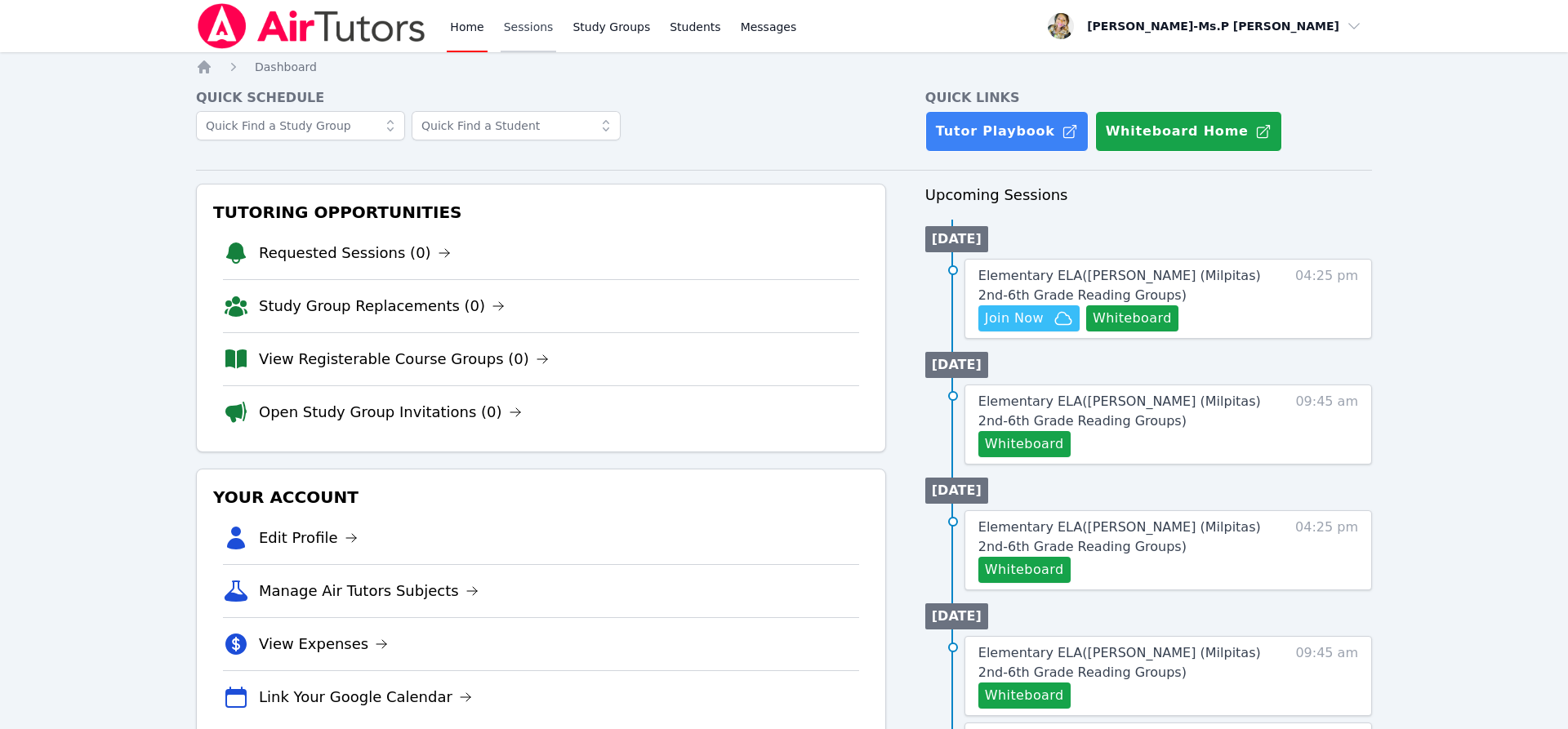
click at [539, 27] on link "Sessions" at bounding box center [529, 26] width 56 height 52
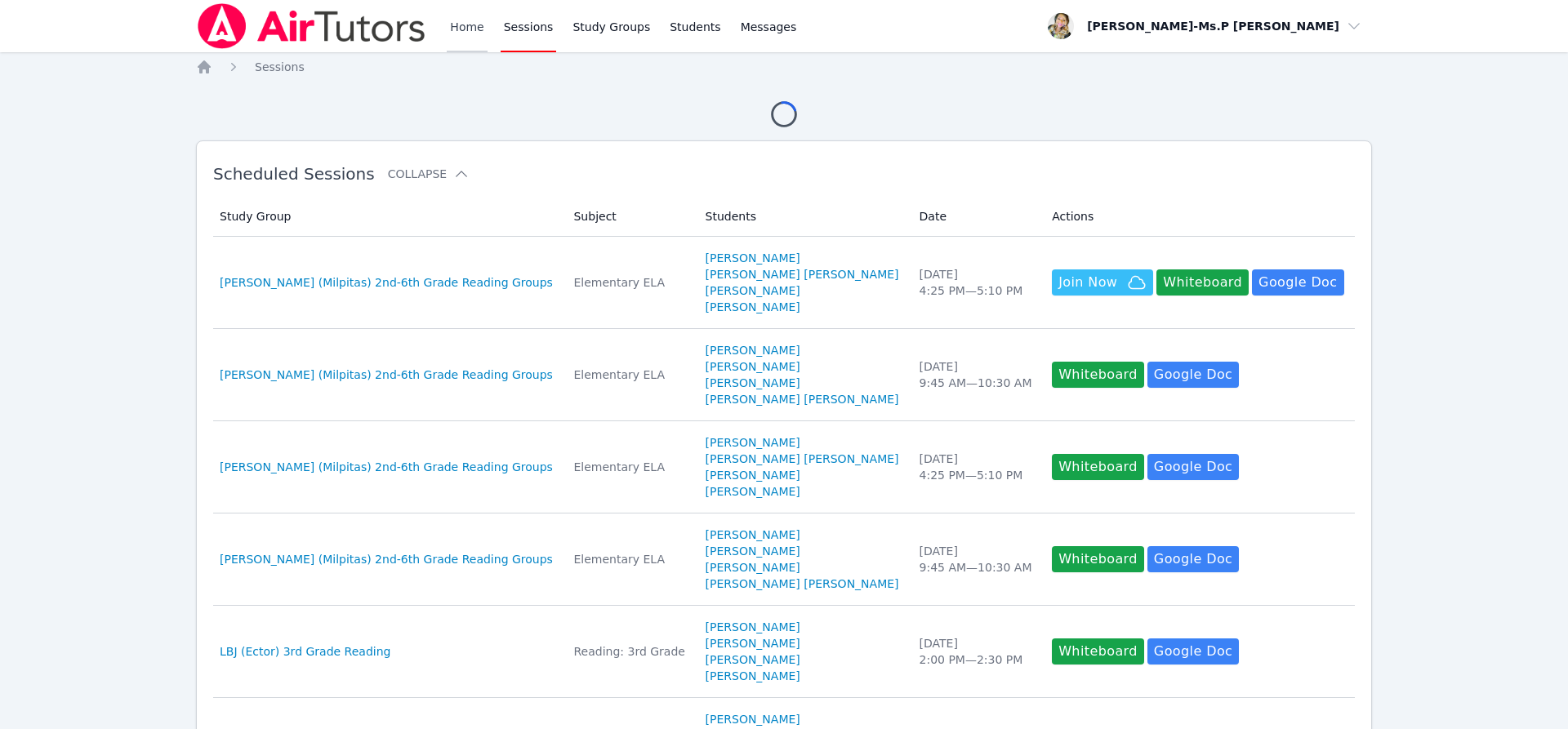
click at [459, 25] on link "Home" at bounding box center [466, 26] width 40 height 52
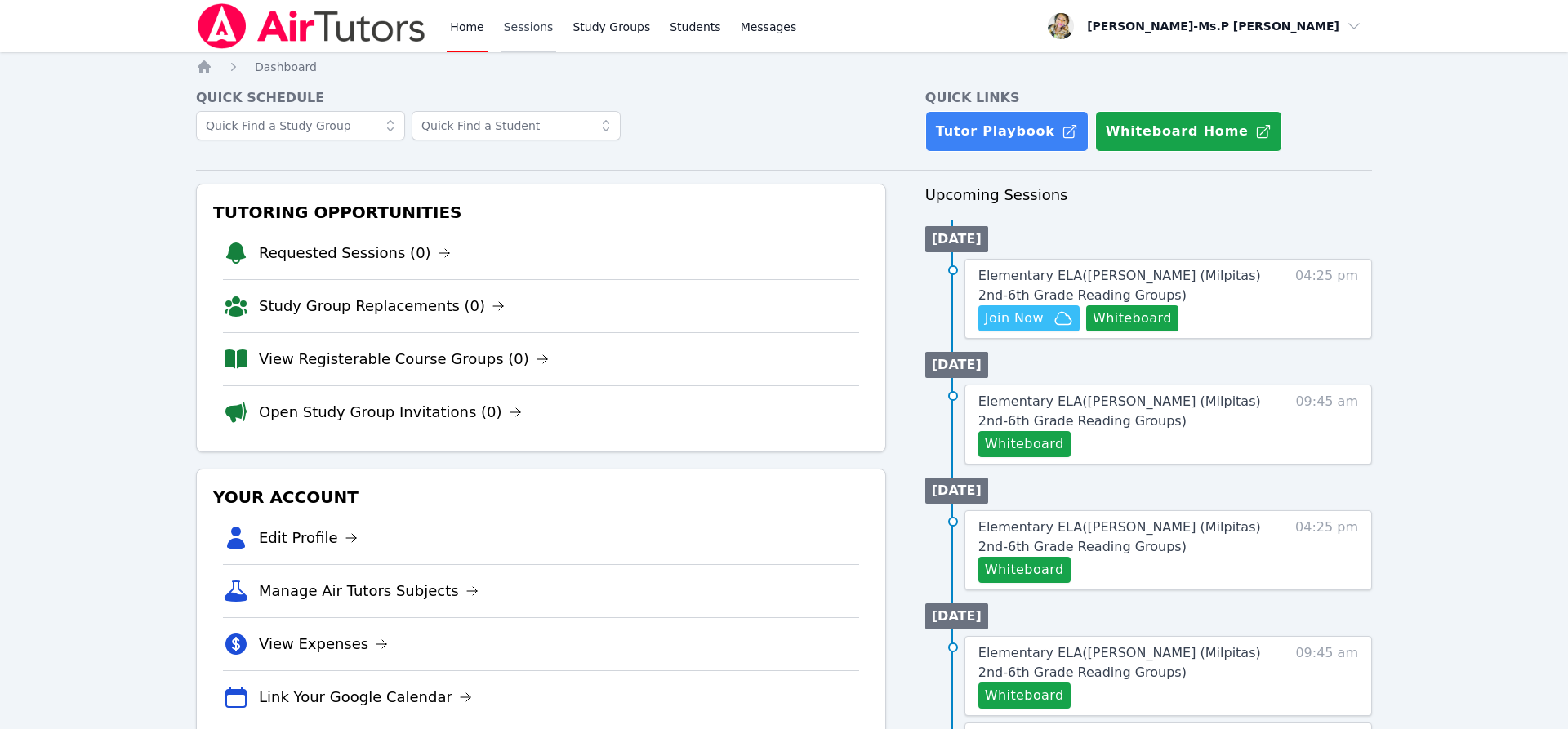
click at [501, 33] on link "Sessions" at bounding box center [529, 26] width 56 height 52
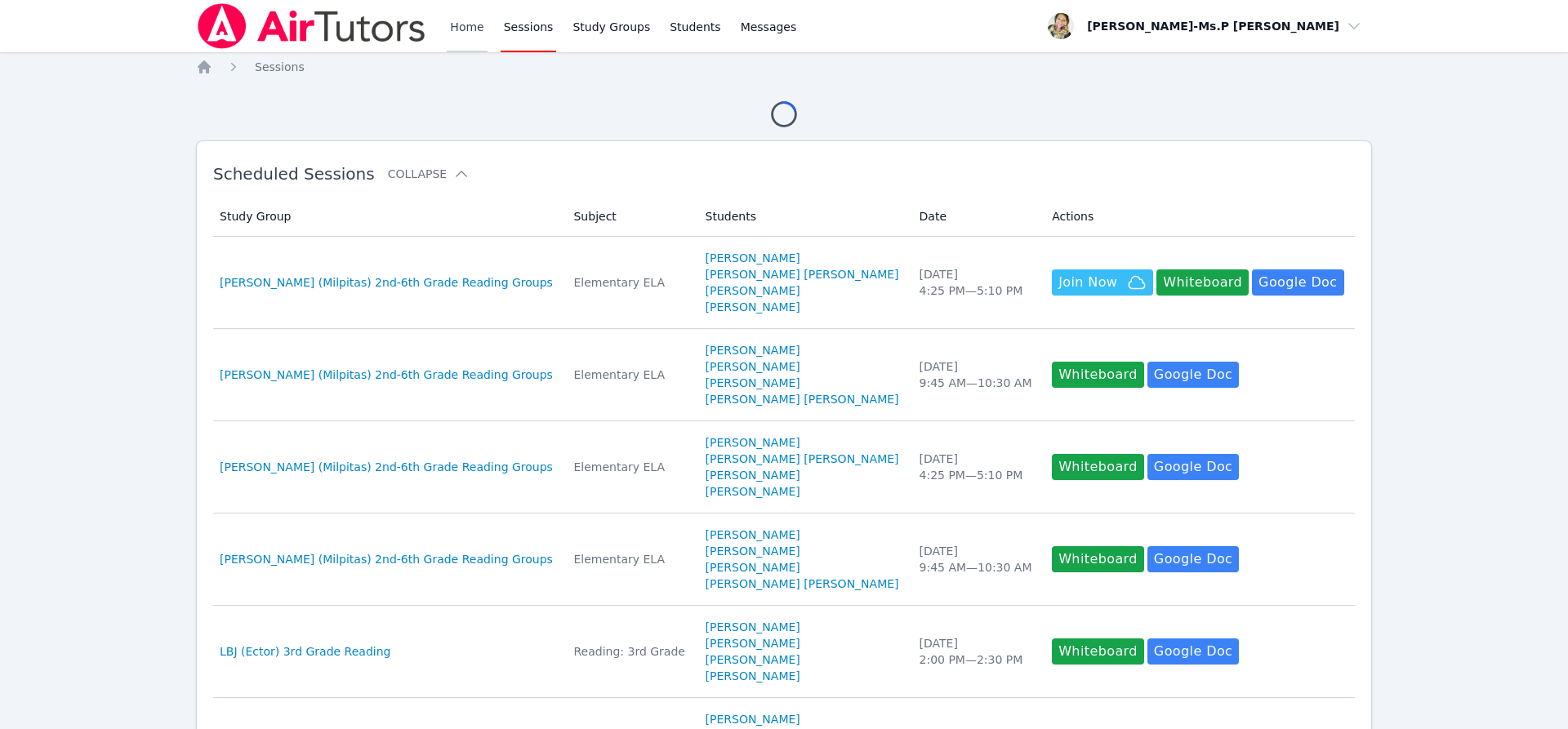
click at [447, 30] on link "Home" at bounding box center [466, 26] width 40 height 52
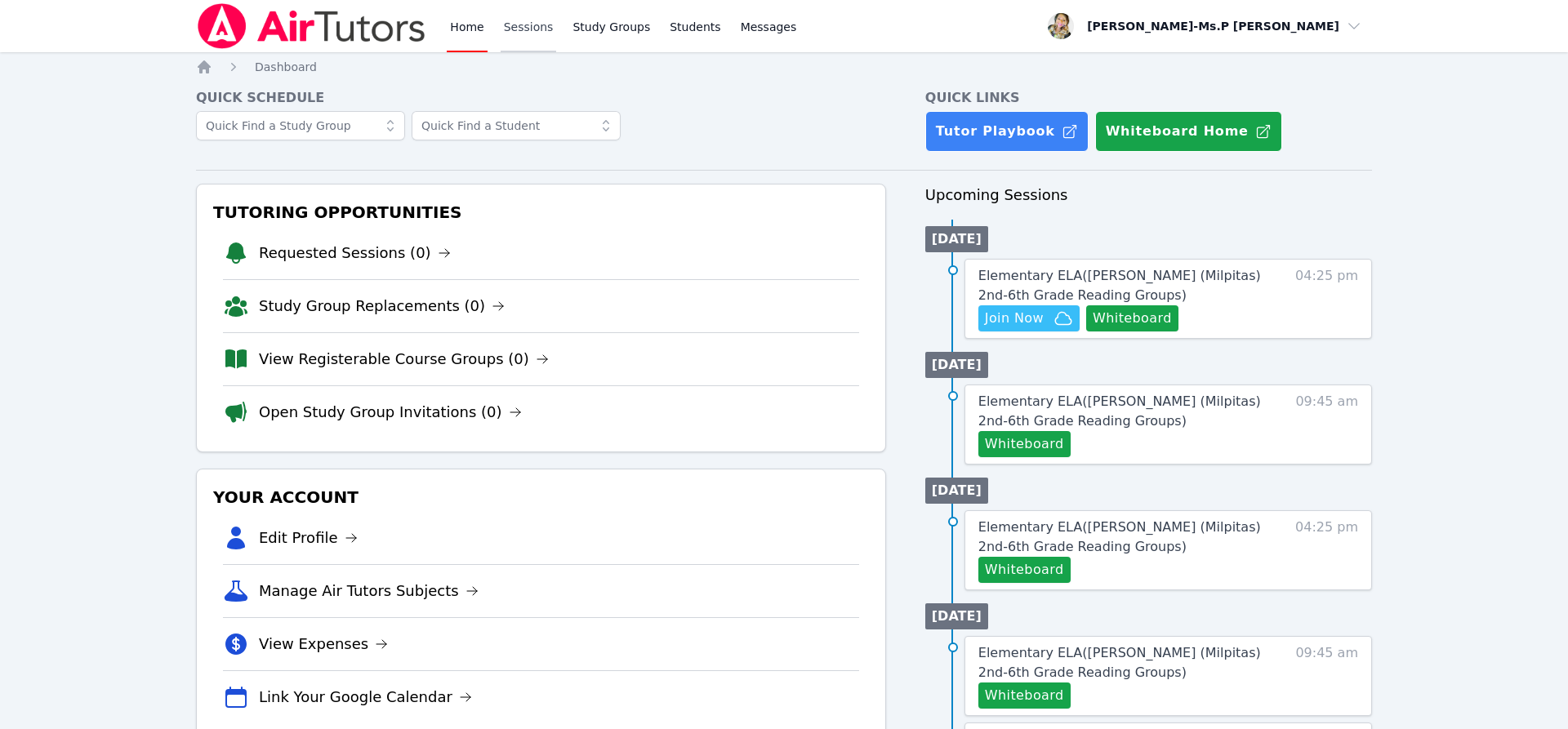
click at [532, 16] on link "Sessions" at bounding box center [529, 26] width 56 height 52
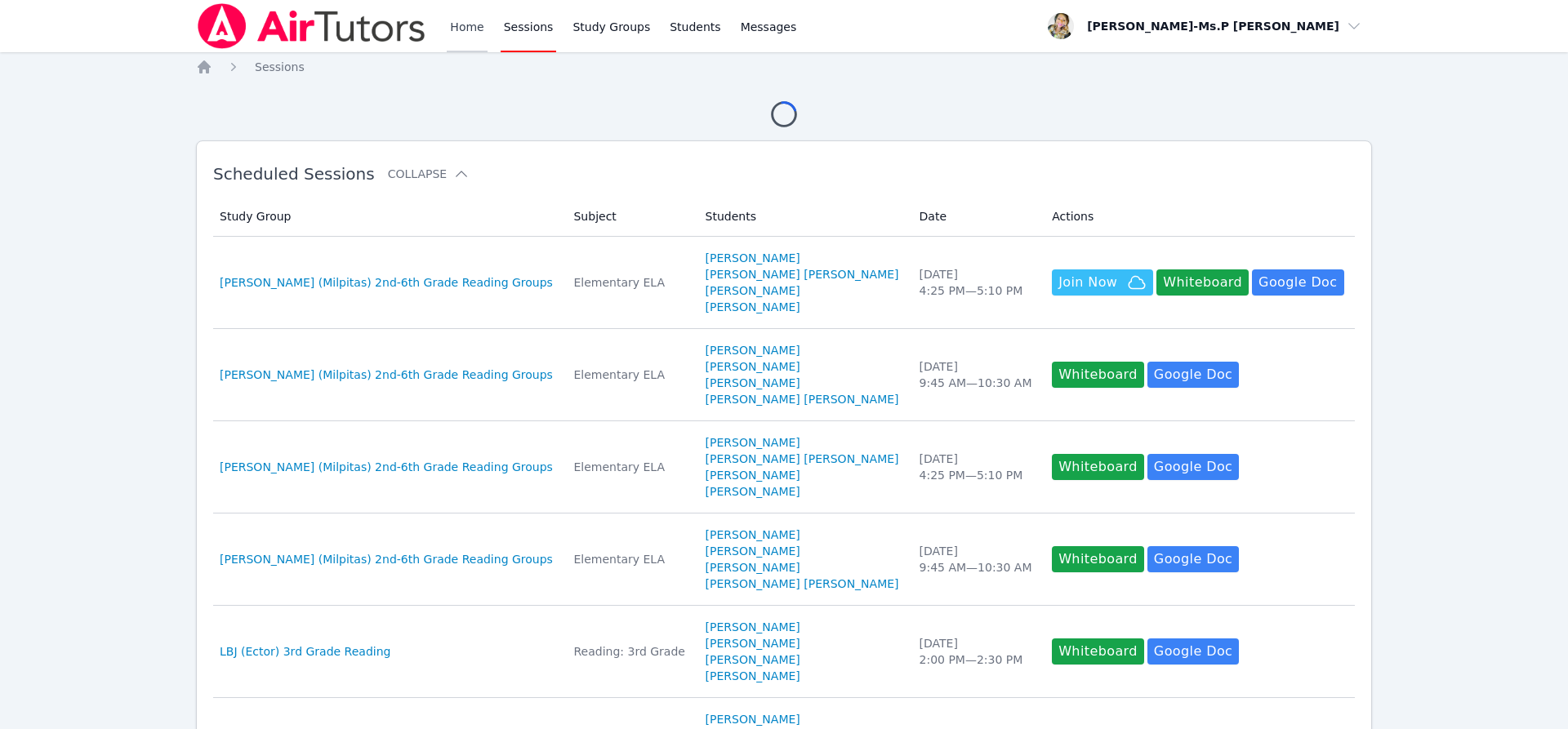
click at [466, 30] on link "Home" at bounding box center [466, 26] width 40 height 52
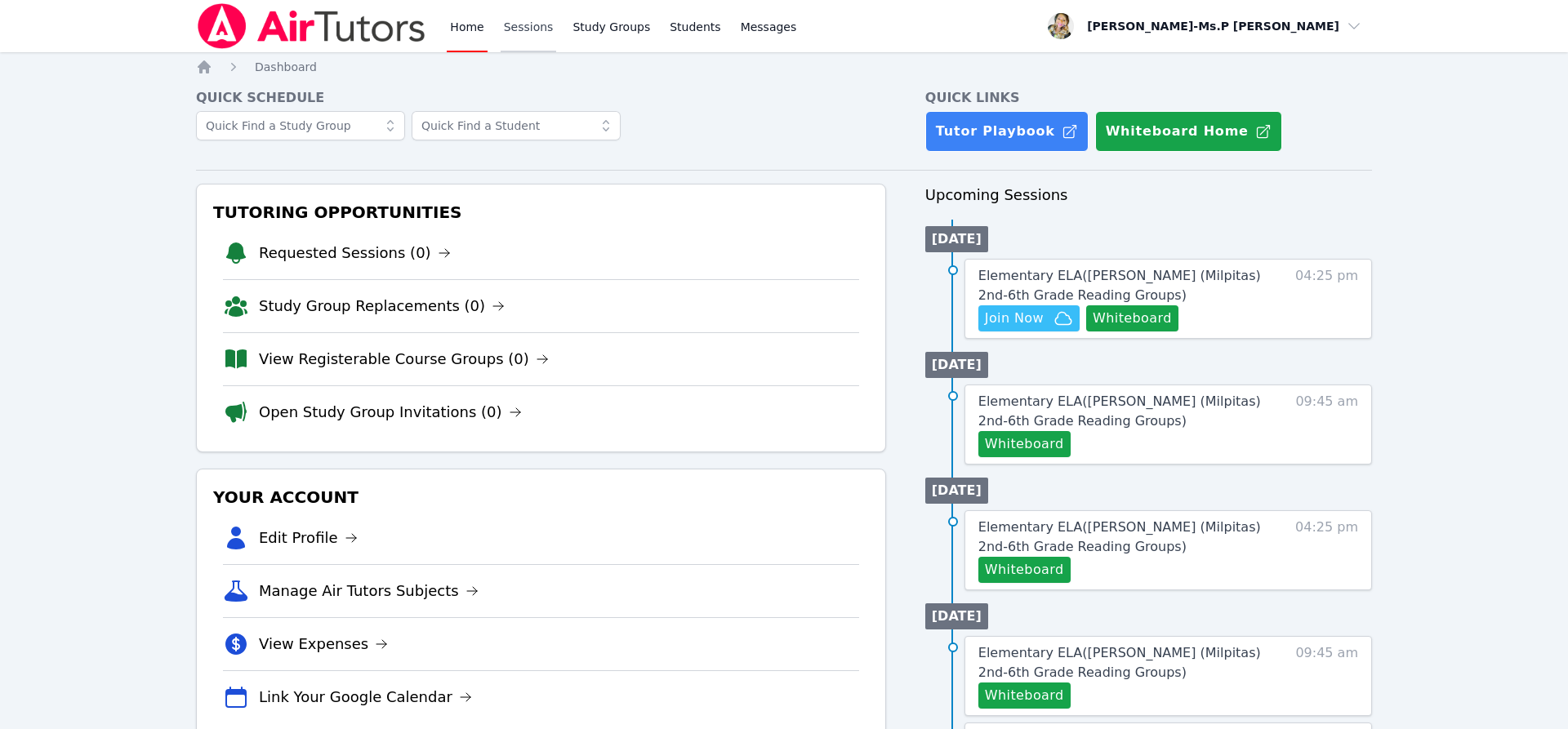
click at [513, 27] on link "Sessions" at bounding box center [529, 26] width 56 height 52
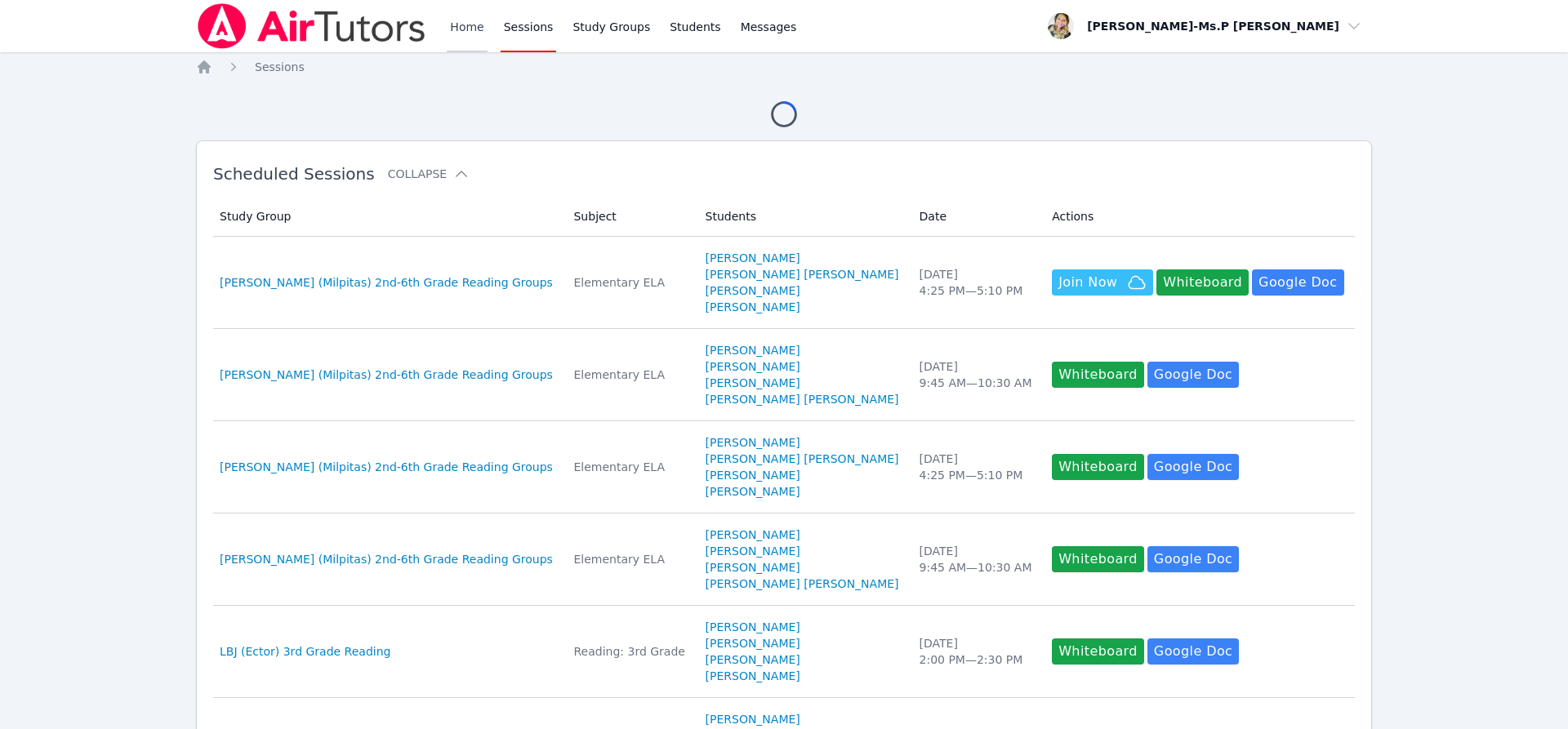
click at [467, 30] on link "Home" at bounding box center [466, 26] width 40 height 52
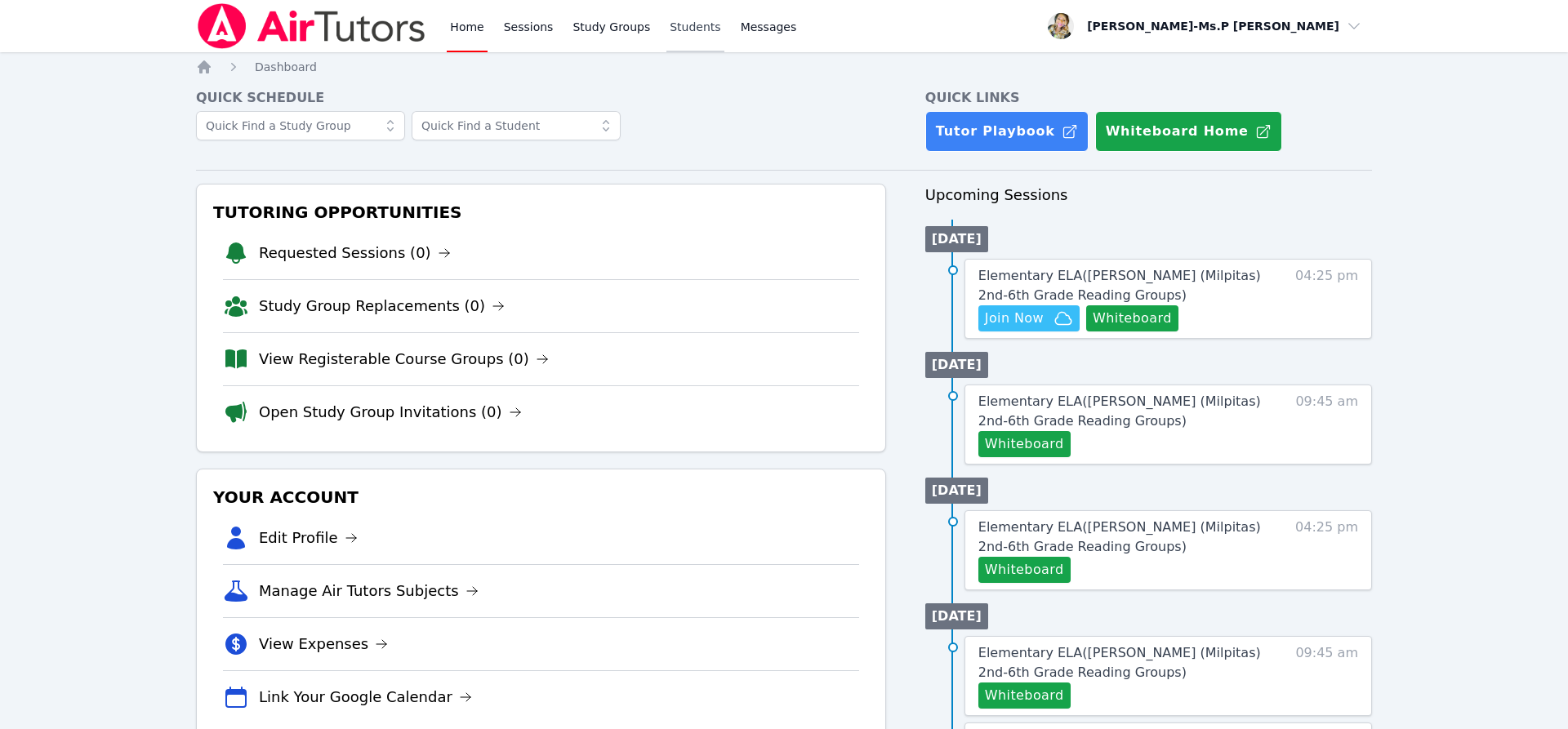
click at [667, 33] on link "Students" at bounding box center [695, 26] width 57 height 52
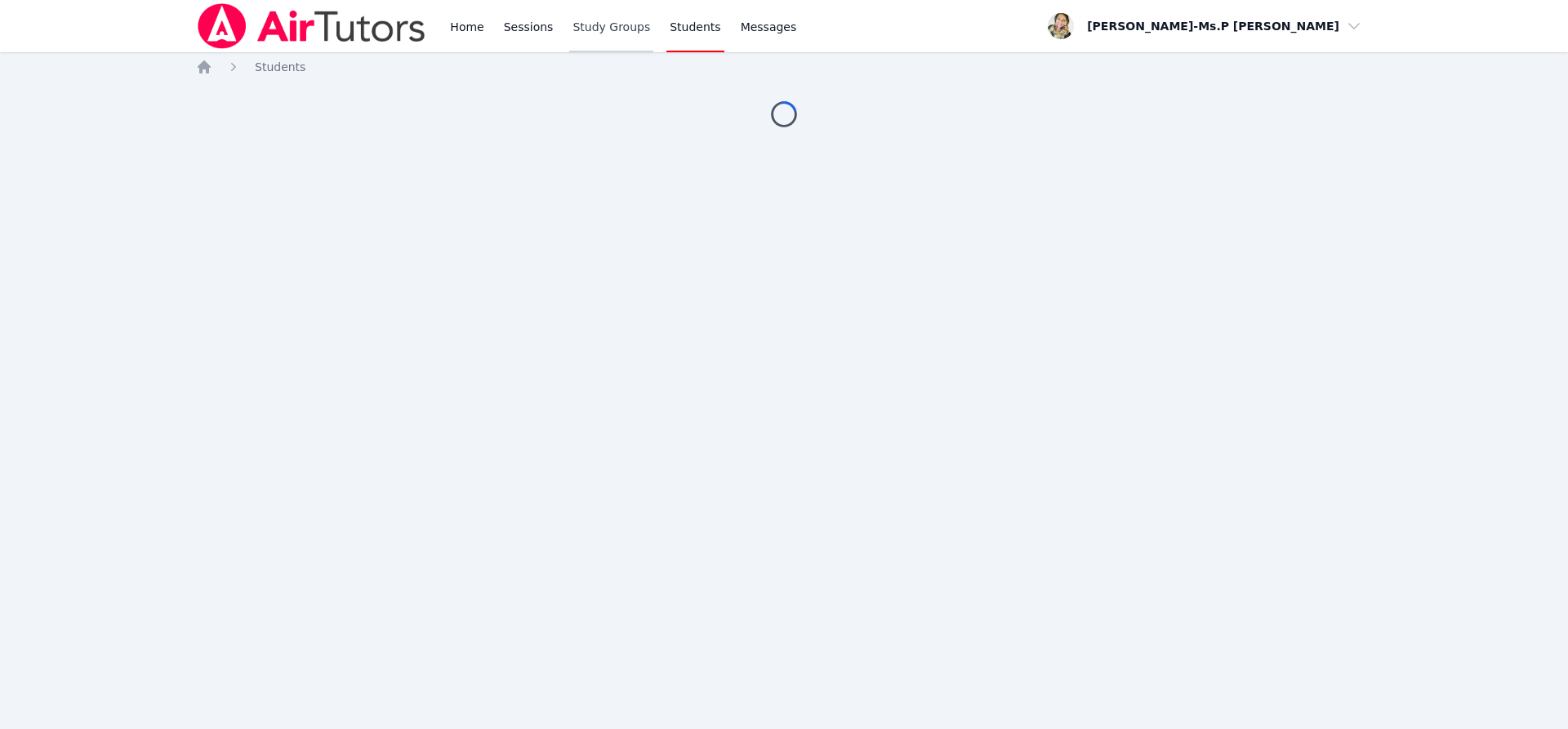
click at [616, 29] on link "Study Groups" at bounding box center [611, 26] width 84 height 52
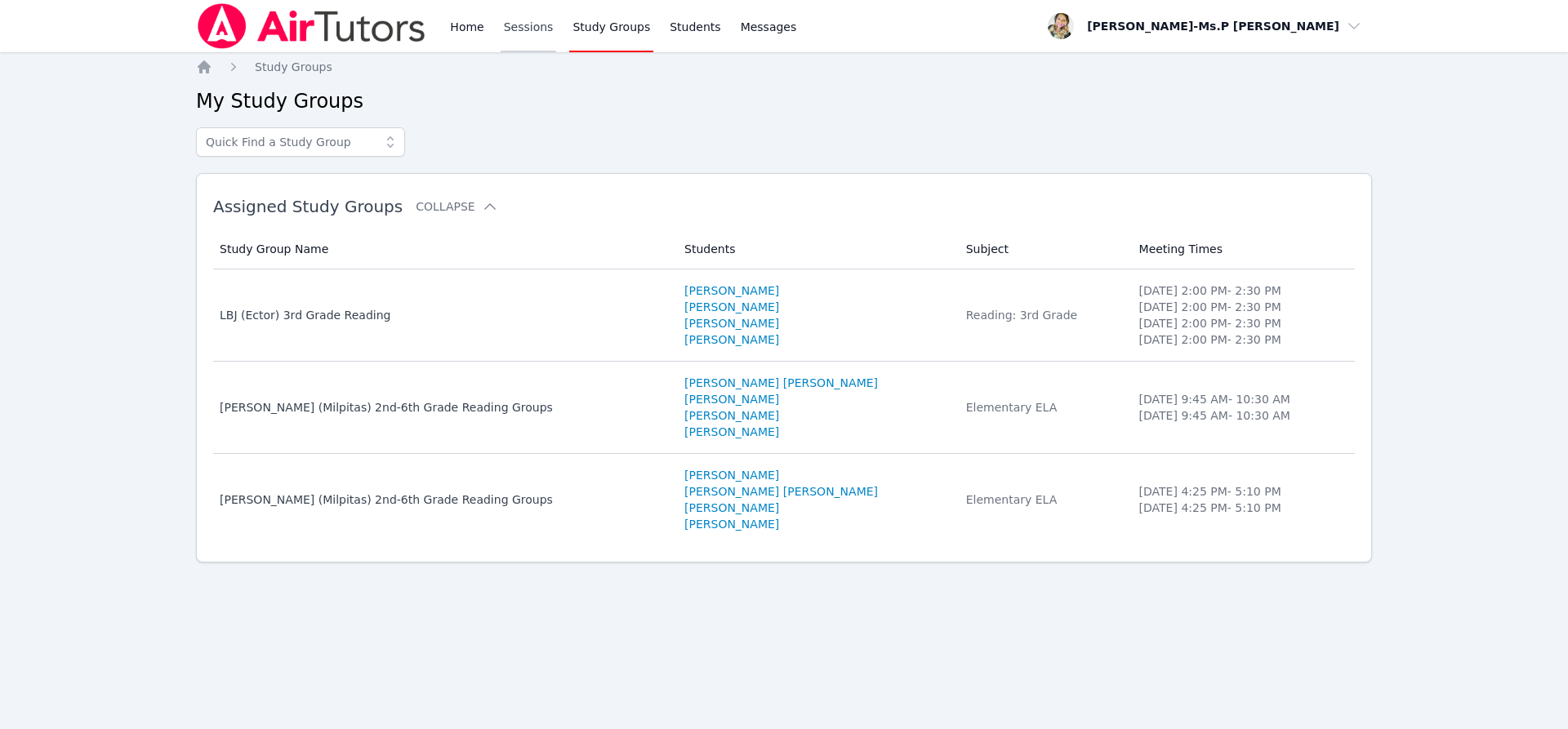
click at [520, 31] on link "Sessions" at bounding box center [529, 26] width 56 height 52
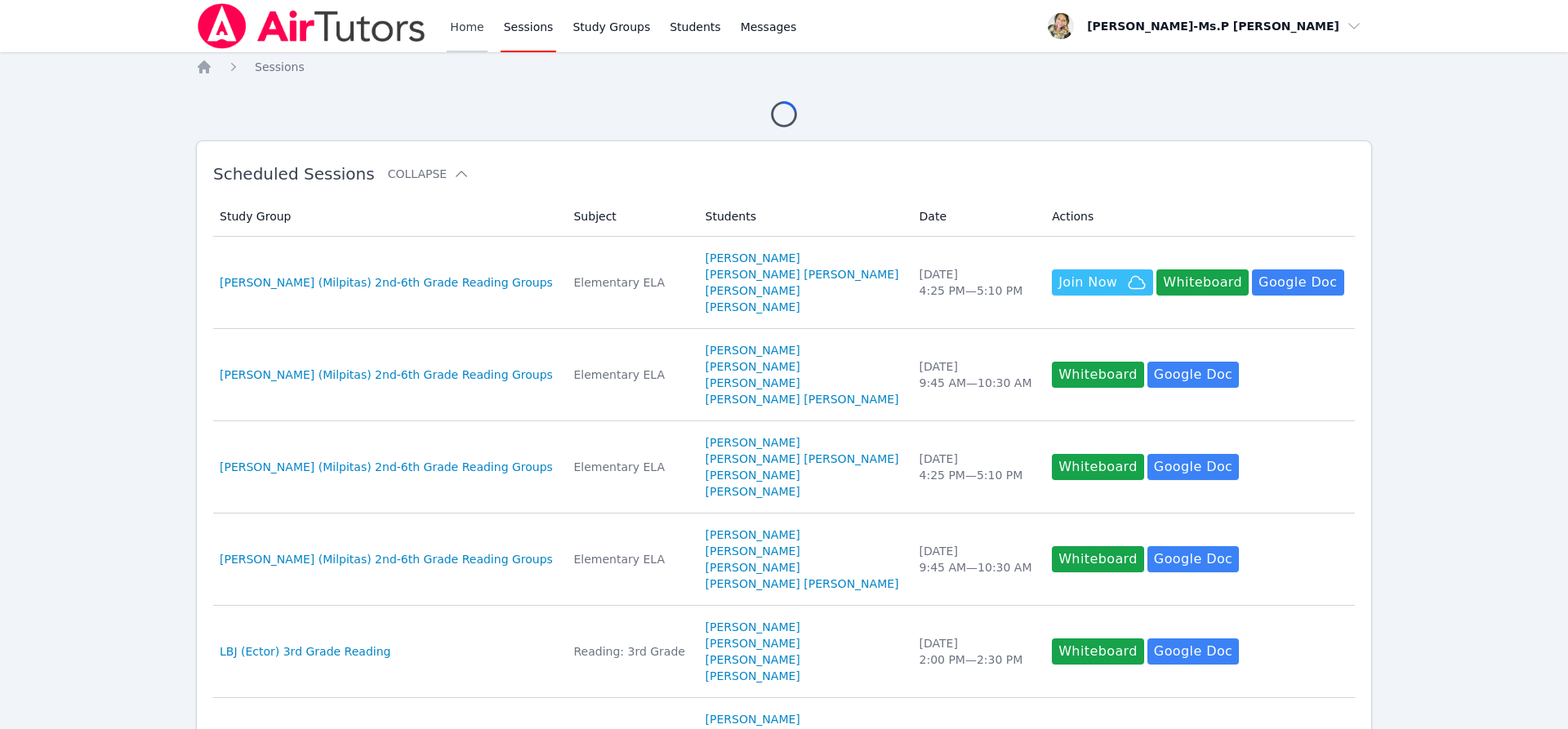
click at [452, 14] on link "Home" at bounding box center [466, 26] width 40 height 52
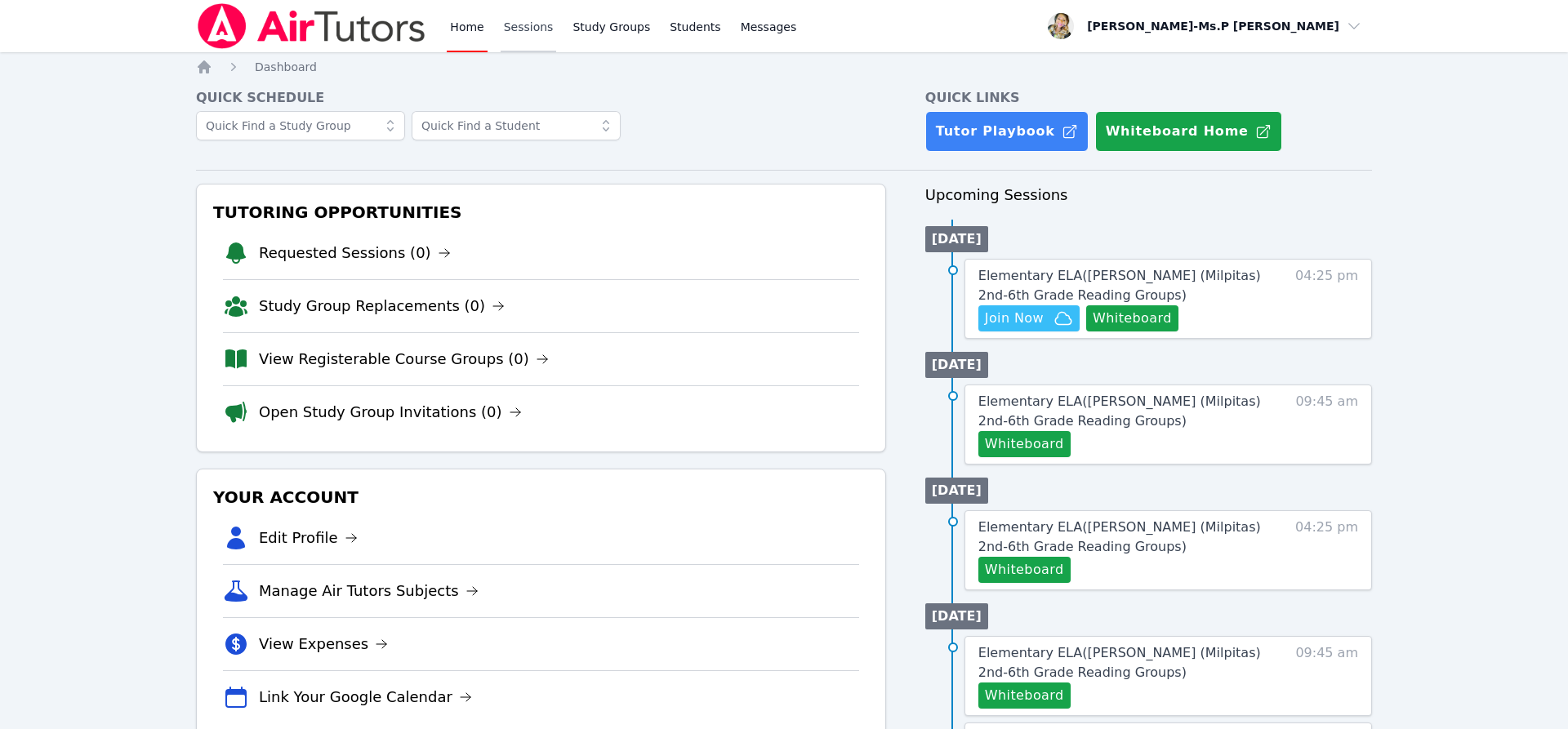
click at [521, 42] on link "Sessions" at bounding box center [529, 26] width 56 height 52
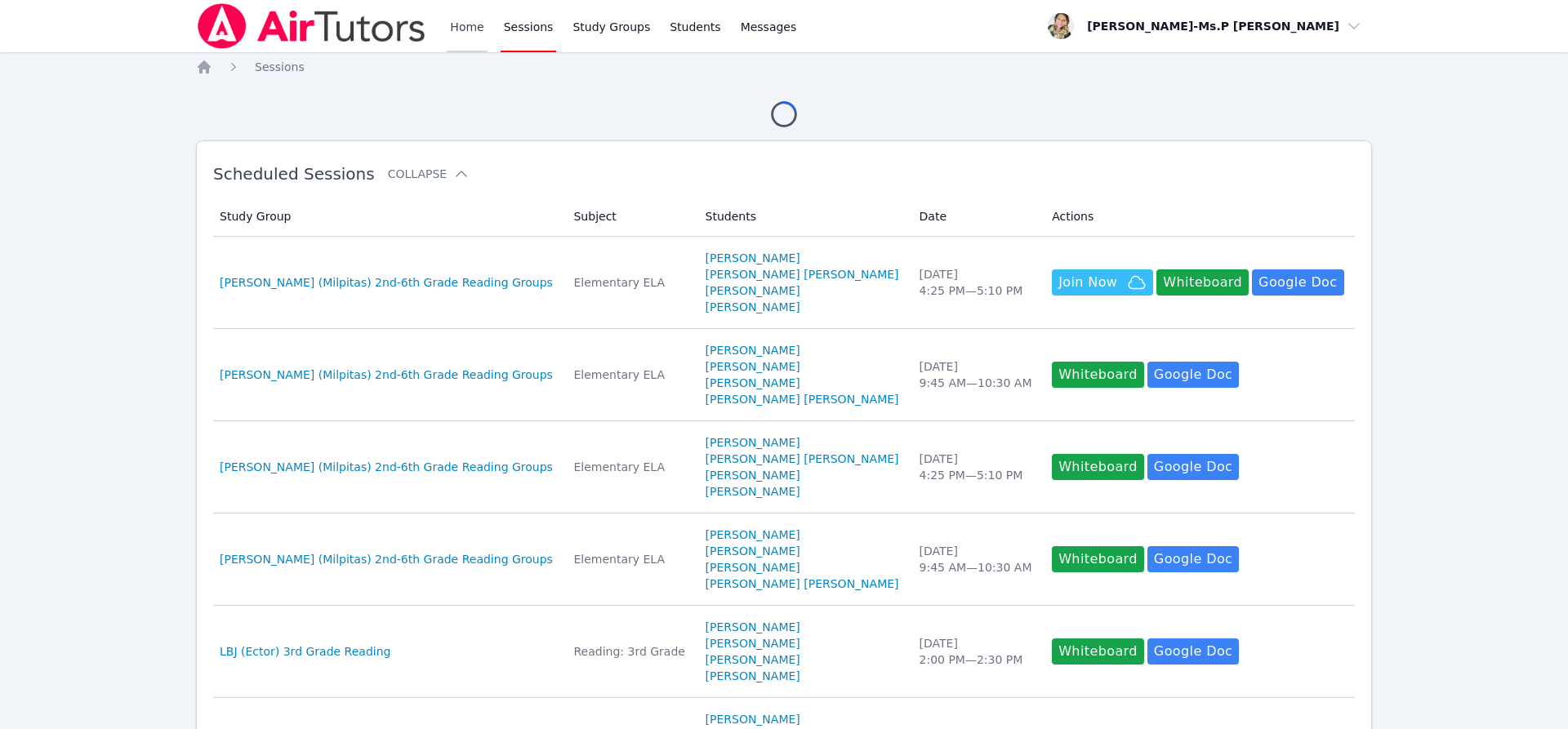
click at [452, 32] on link "Home" at bounding box center [466, 26] width 40 height 52
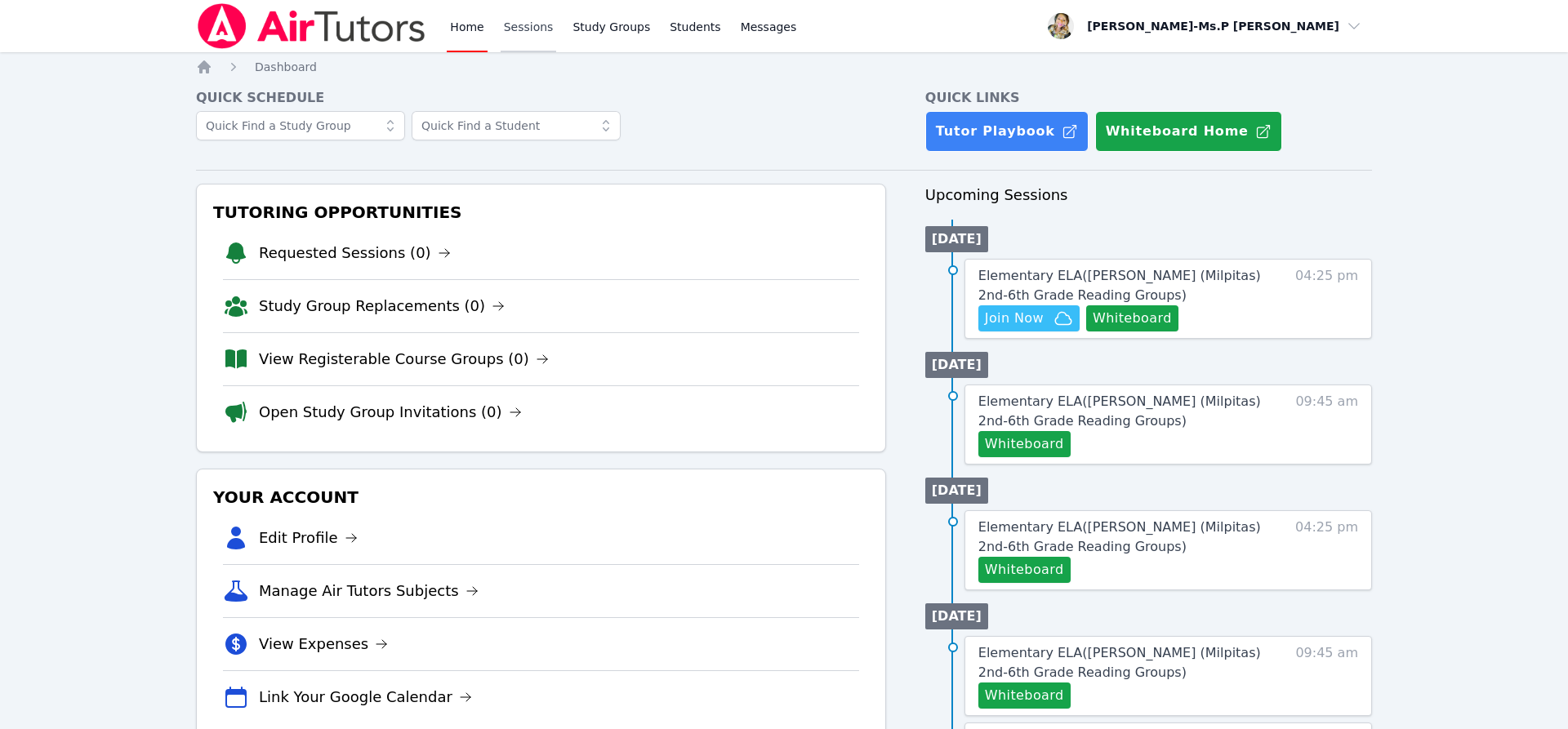
click at [510, 22] on link "Sessions" at bounding box center [529, 26] width 56 height 52
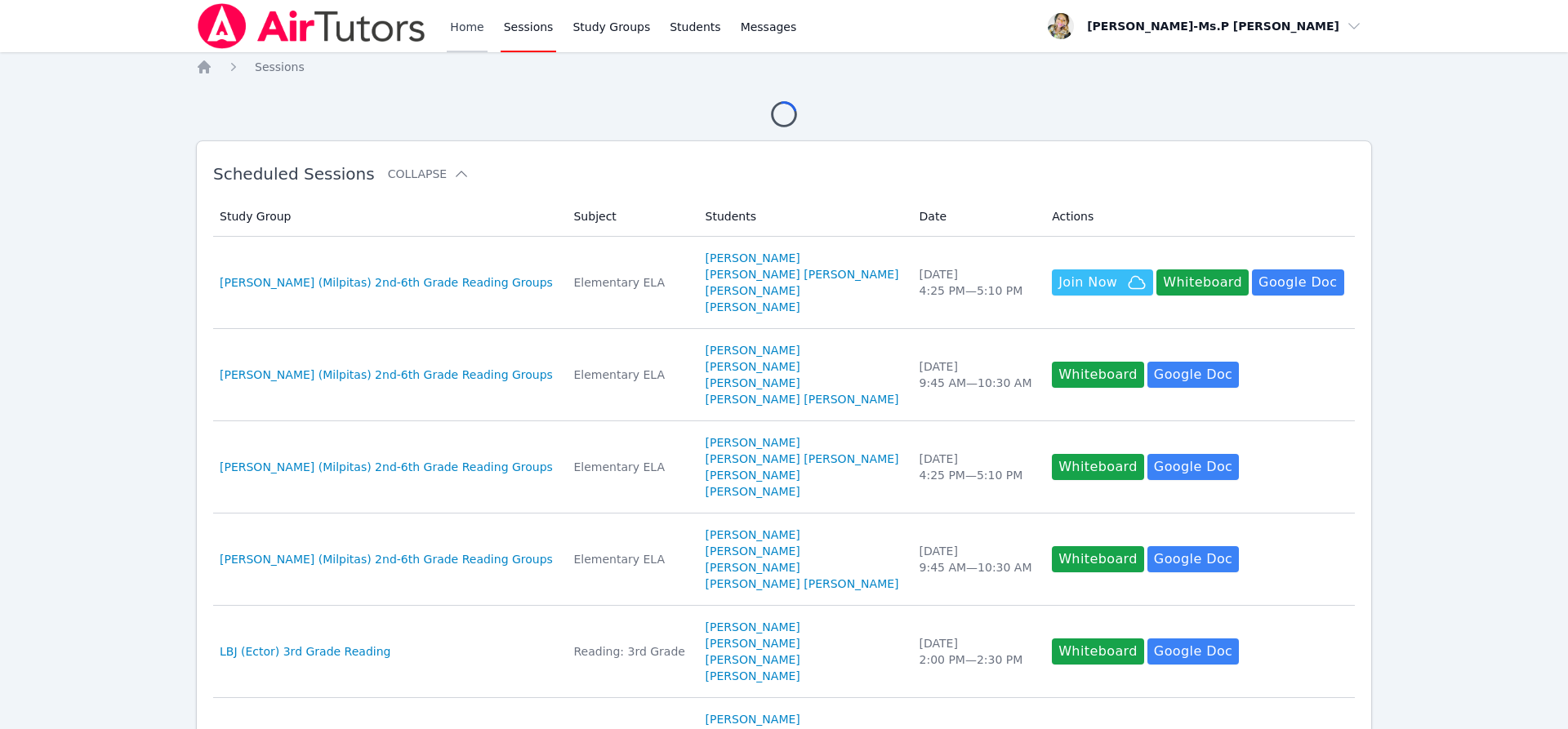
click at [468, 30] on link "Home" at bounding box center [466, 26] width 40 height 52
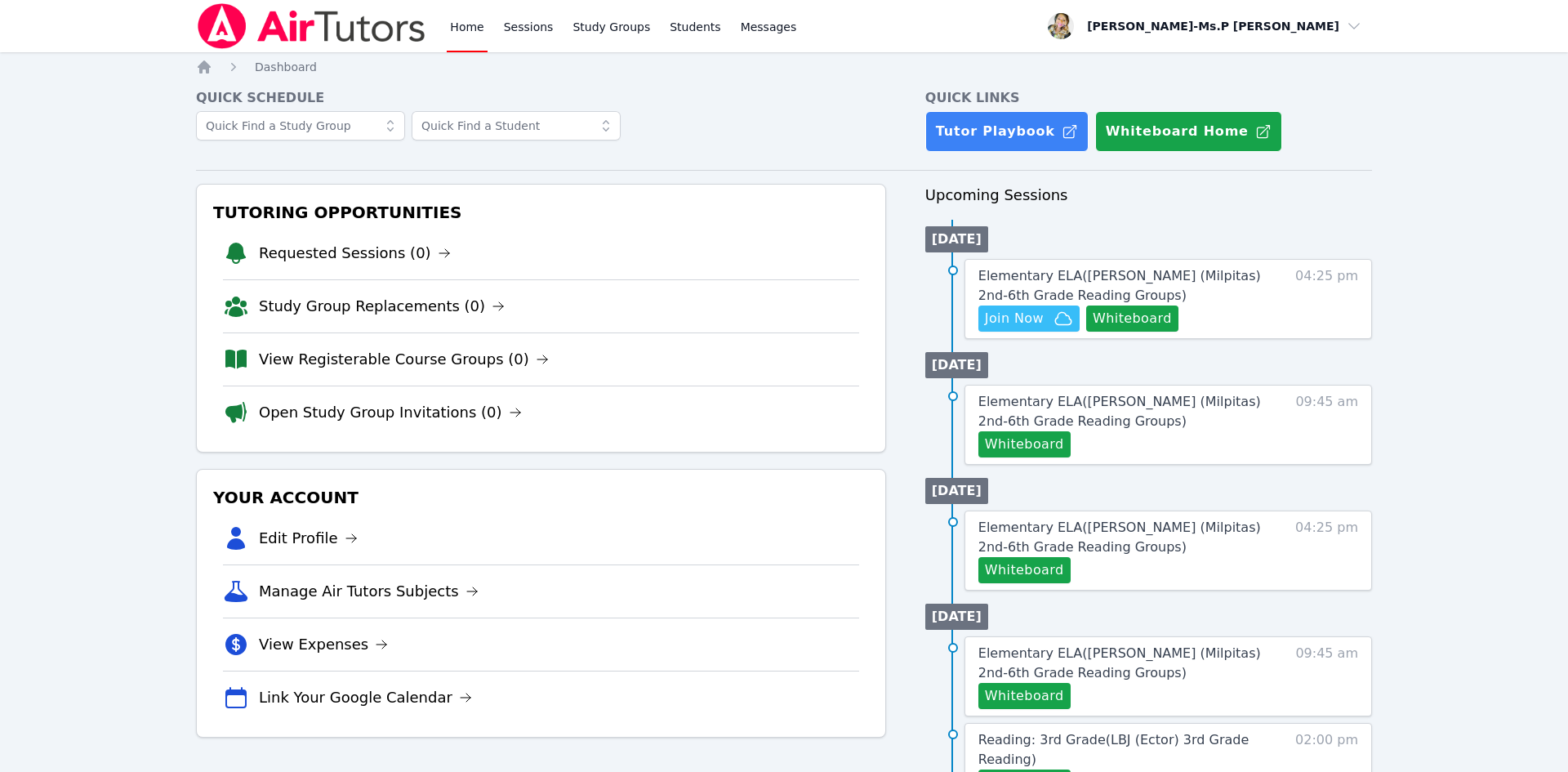
click at [560, 23] on div "Home Sessions Study Groups Students Messages" at bounding box center [623, 26] width 353 height 52
click at [504, 23] on link "Sessions" at bounding box center [529, 26] width 56 height 52
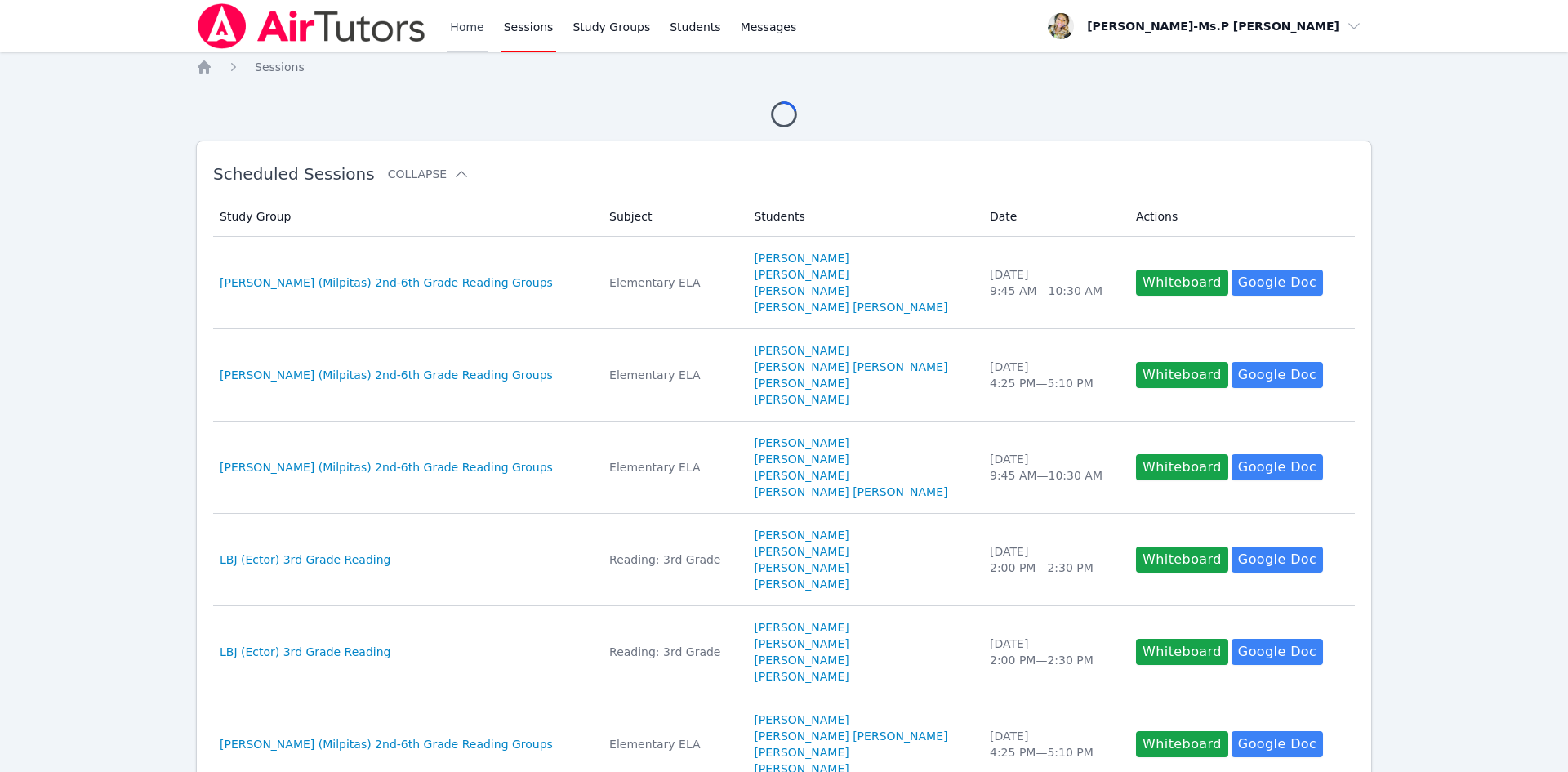
click at [476, 35] on link "Home" at bounding box center [466, 26] width 40 height 52
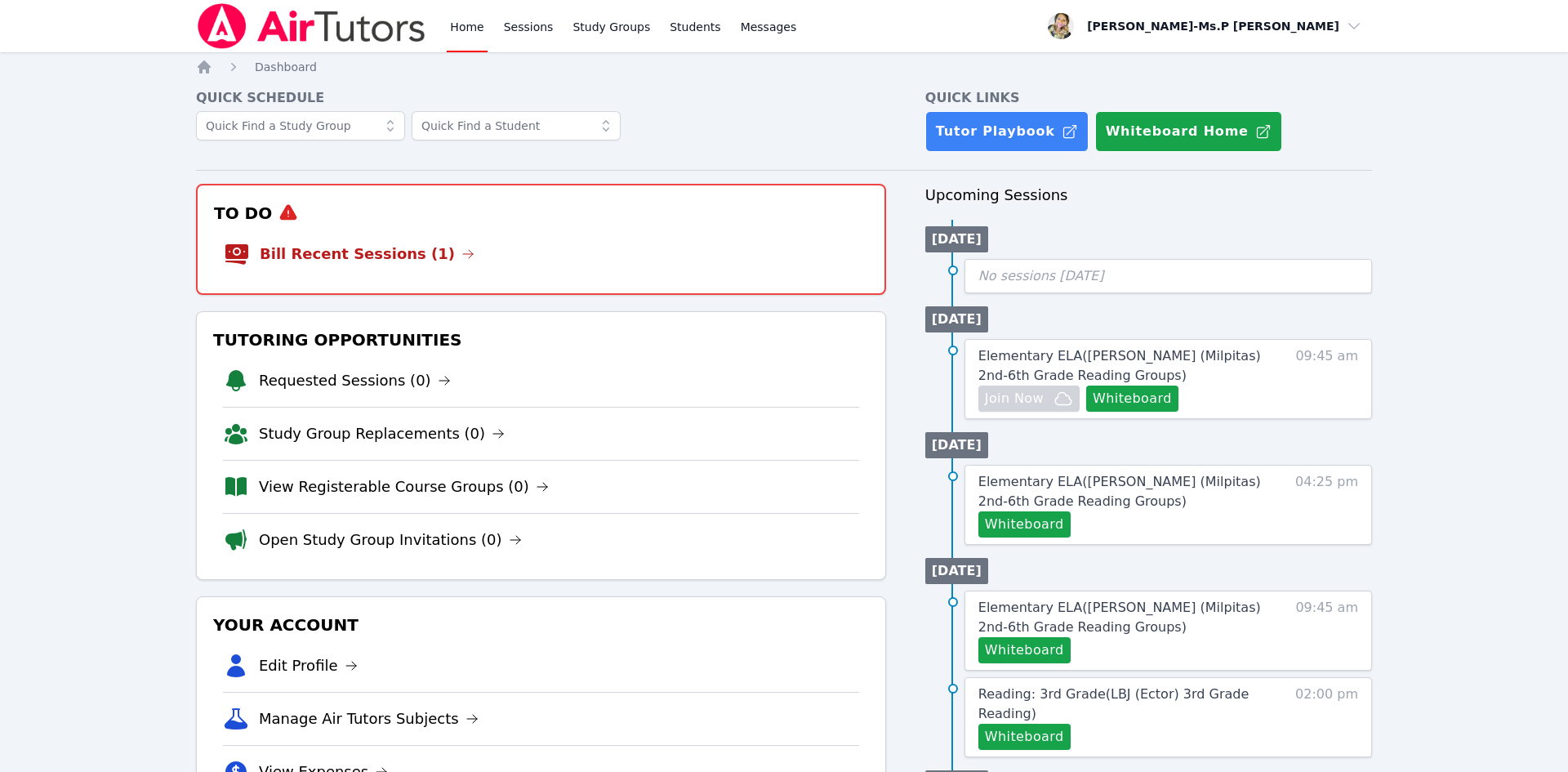
click at [3, 728] on div "Home Sessions Study Groups Students Messages Open user menu Priscilla-Ms.P Hard…" at bounding box center [784, 736] width 1568 height 1472
